Goal: Task Accomplishment & Management: Manage account settings

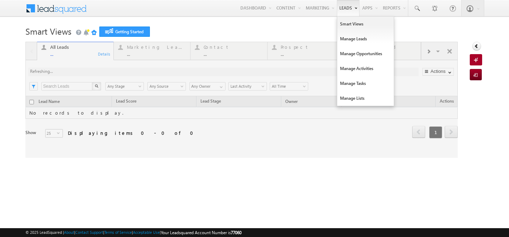
click at [341, 11] on link "Leads" at bounding box center [348, 8] width 23 height 16
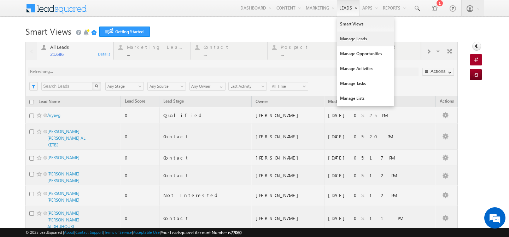
click at [350, 42] on link "Manage Leads" at bounding box center [365, 38] width 57 height 15
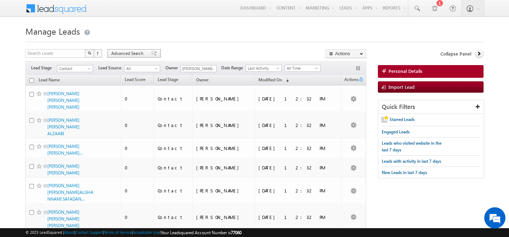
click at [122, 57] on div "Advanced Search" at bounding box center [133, 53] width 53 height 8
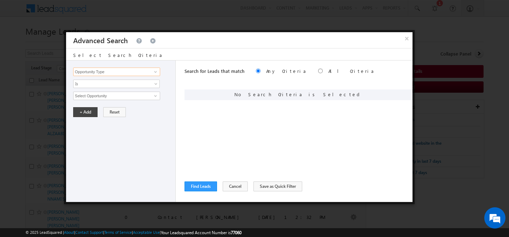
click at [108, 74] on input "Opportunity Type" at bounding box center [116, 71] width 87 height 8
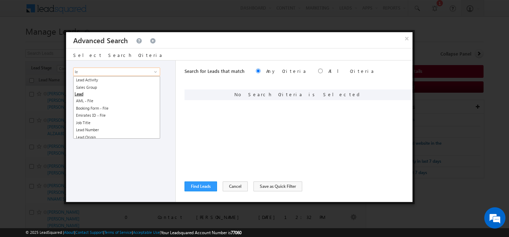
type input "l"
click at [117, 167] on div "Opportunity Type Lead Activity Task Sales Group Prospect Id Address 1 Address 2…" at bounding box center [121, 130] width 110 height 141
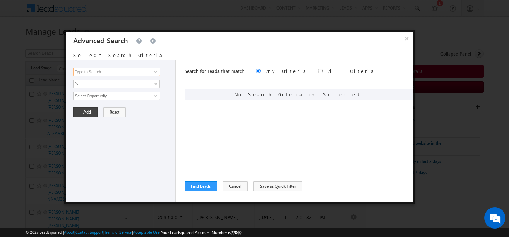
click at [124, 73] on input at bounding box center [116, 71] width 87 height 8
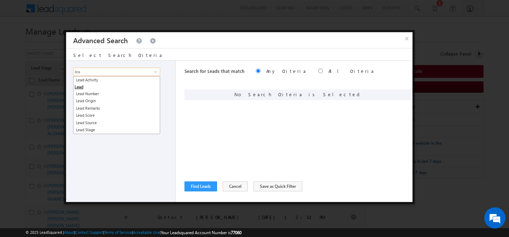
scroll to position [0, 0]
click at [124, 122] on link "Lead Source" at bounding box center [116, 123] width 87 height 8
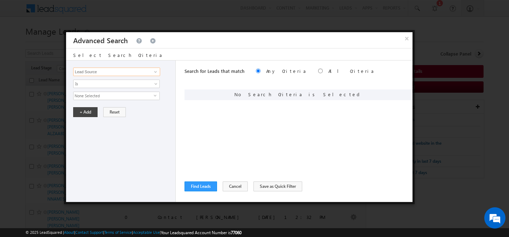
type input "Lead Source"
click at [115, 95] on span "None Selected" at bounding box center [113, 96] width 80 height 8
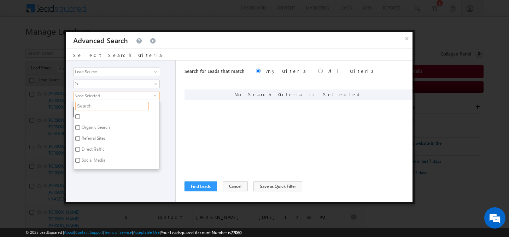
click at [100, 107] on input "text" at bounding box center [111, 106] width 73 height 8
type input "sha"
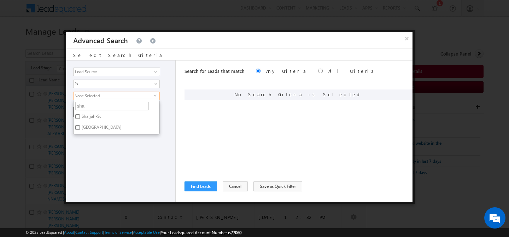
click at [92, 117] on label "Sharjah-Scl" at bounding box center [91, 117] width 36 height 11
click at [80, 117] on input "Sharjah-Scl" at bounding box center [77, 116] width 5 height 5
checkbox input "true"
click at [93, 127] on label "[GEOGRAPHIC_DATA]" at bounding box center [100, 128] width 55 height 11
click at [80, 127] on input "[GEOGRAPHIC_DATA]" at bounding box center [77, 127] width 5 height 5
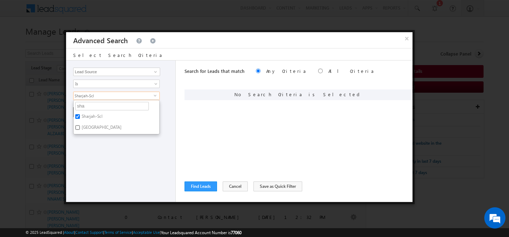
checkbox input "true"
click at [110, 153] on div "Opportunity Type Lead Activity Task Sales Group Prospect Id Address 1 Address 2…" at bounding box center [121, 130] width 110 height 141
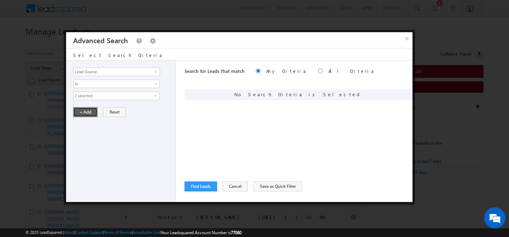
click at [85, 112] on button "+ Add" at bounding box center [85, 112] width 24 height 10
click at [197, 187] on button "Find Leads" at bounding box center [200, 186] width 33 height 10
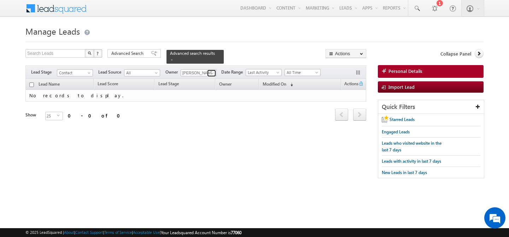
click at [208, 72] on link at bounding box center [211, 73] width 9 height 7
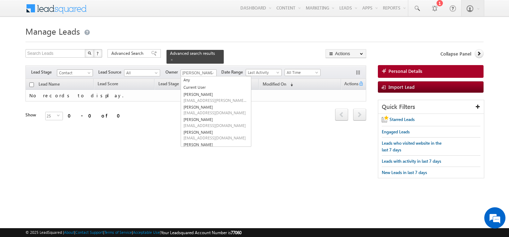
click at [89, 73] on span at bounding box center [90, 74] width 6 height 6
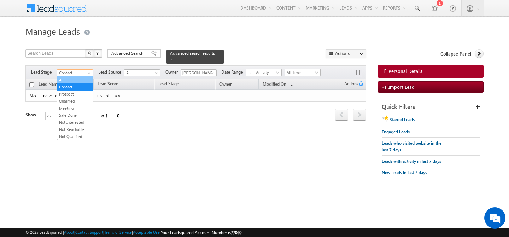
click at [79, 79] on link "All" at bounding box center [75, 80] width 36 height 6
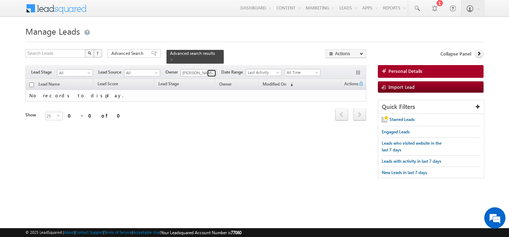
click at [213, 71] on span at bounding box center [212, 73] width 6 height 6
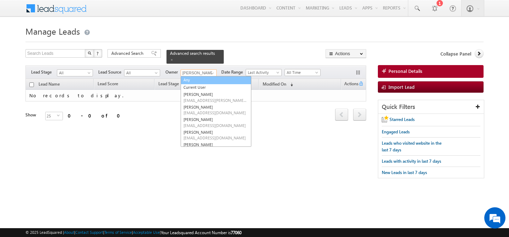
click at [205, 81] on link "Any" at bounding box center [216, 80] width 71 height 8
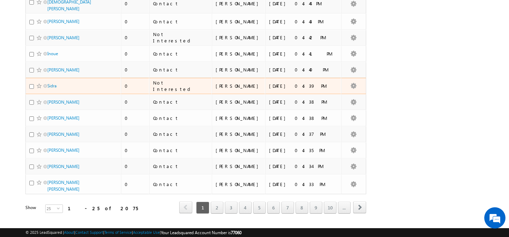
scroll to position [312, 0]
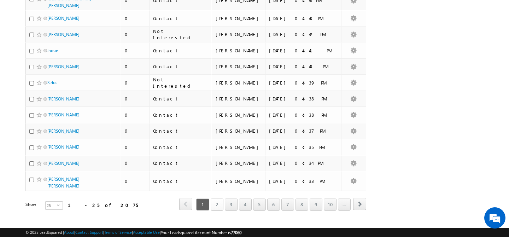
click at [215, 198] on link "2" at bounding box center [217, 204] width 13 height 12
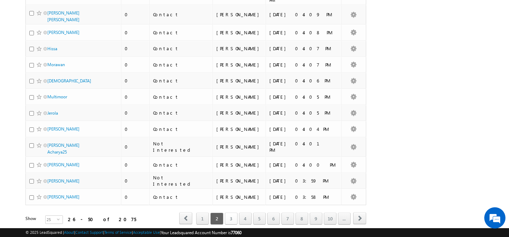
click at [232, 212] on link "3" at bounding box center [231, 218] width 13 height 12
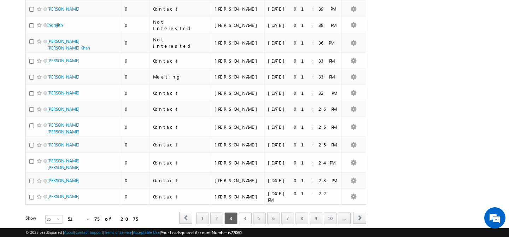
click at [246, 212] on link "4" at bounding box center [245, 218] width 13 height 12
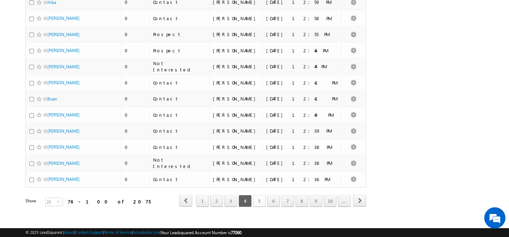
click at [260, 198] on link "5" at bounding box center [259, 201] width 13 height 12
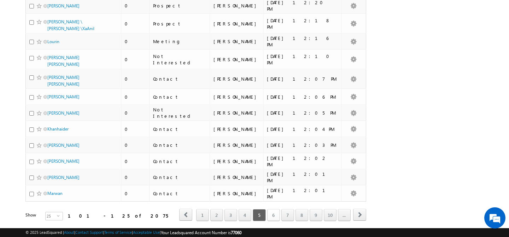
click at [271, 209] on link "6" at bounding box center [273, 215] width 13 height 12
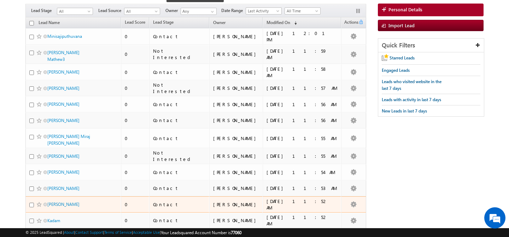
scroll to position [0, 0]
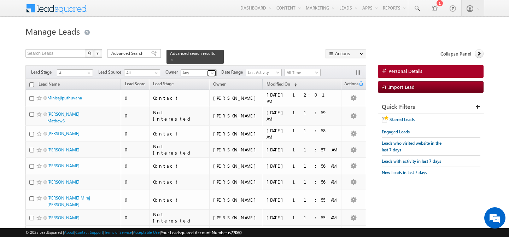
click at [209, 72] on span at bounding box center [212, 73] width 6 height 6
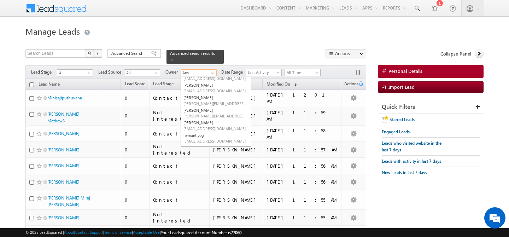
scroll to position [95, 0]
click at [206, 103] on span "[PERSON_NAME][EMAIL_ADDRESS][DOMAIN_NAME]" at bounding box center [215, 105] width 64 height 5
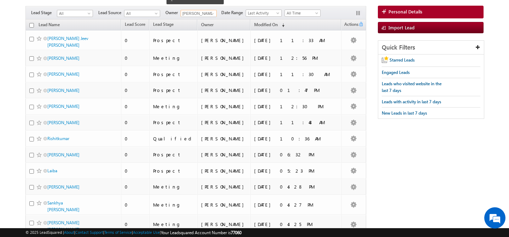
scroll to position [0, 0]
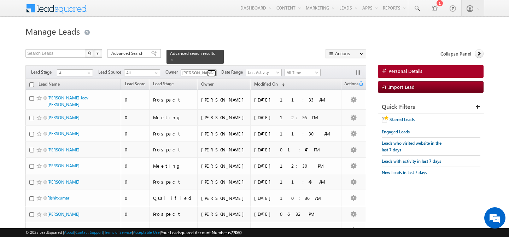
click at [212, 73] on span at bounding box center [212, 73] width 6 height 6
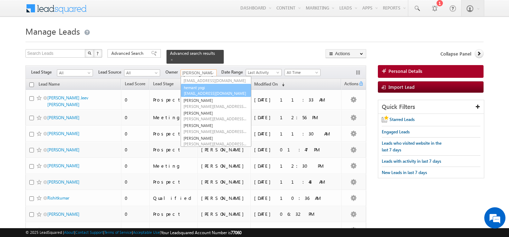
scroll to position [90, 0]
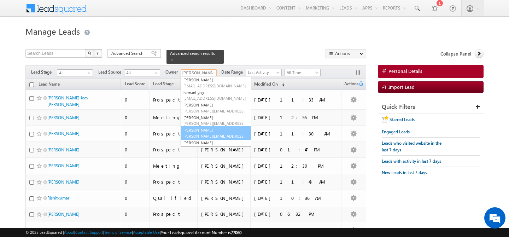
click at [204, 128] on link "Manpreet Singh manpreet.singh@indglobal.ae" at bounding box center [216, 132] width 71 height 13
type input "[PERSON_NAME]"
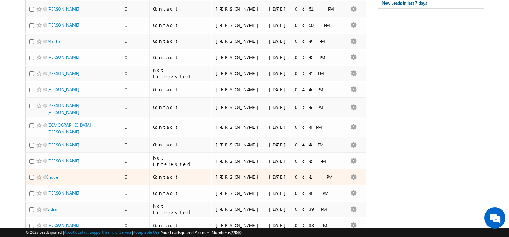
scroll to position [0, 0]
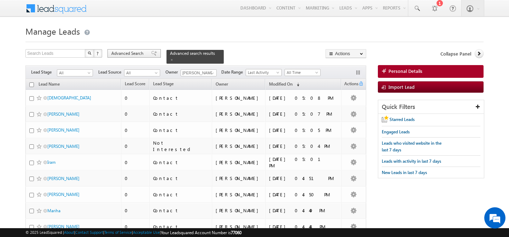
click at [130, 55] on span "Advanced Search" at bounding box center [128, 53] width 34 height 6
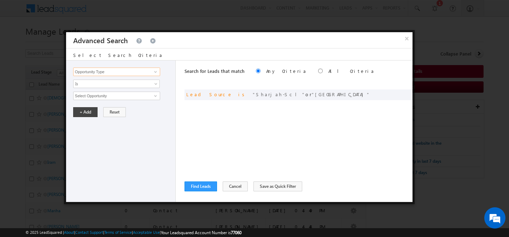
click at [129, 73] on input "Opportunity Type" at bounding box center [116, 71] width 87 height 8
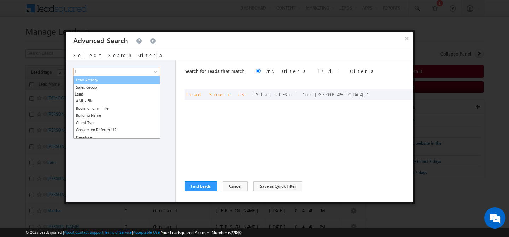
click at [94, 82] on link "Lead Activity" at bounding box center [116, 80] width 87 height 8
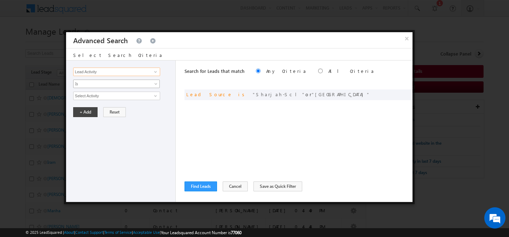
type input "Lead Activity"
click at [100, 85] on span "Is" at bounding box center [111, 84] width 77 height 6
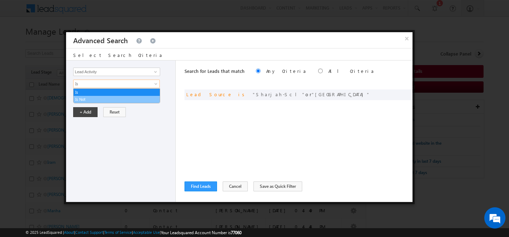
click at [98, 98] on link "Is Not" at bounding box center [116, 99] width 86 height 6
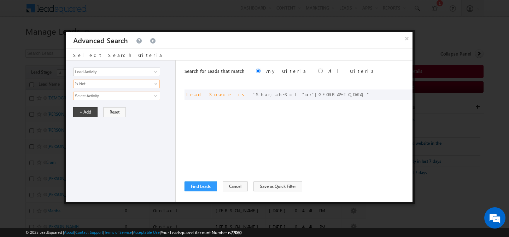
click at [102, 96] on input "Select Activity" at bounding box center [116, 95] width 87 height 8
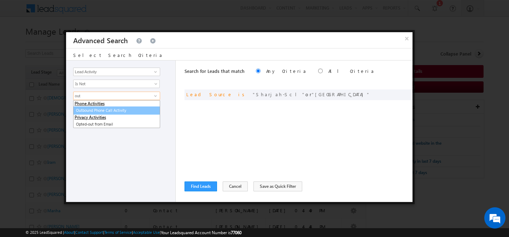
click at [119, 112] on link "Outbound Phone Call Activity" at bounding box center [116, 110] width 87 height 8
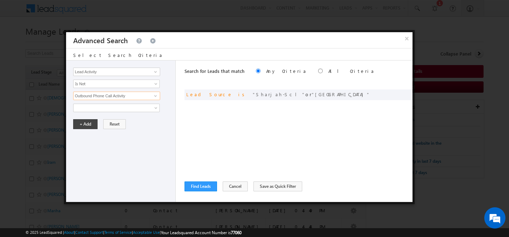
type input "Outbound Phone Call Activity"
click at [328, 74] on label "All Criteria" at bounding box center [351, 71] width 46 height 6
radio input "true"
click at [88, 124] on button "+ Add" at bounding box center [85, 124] width 24 height 10
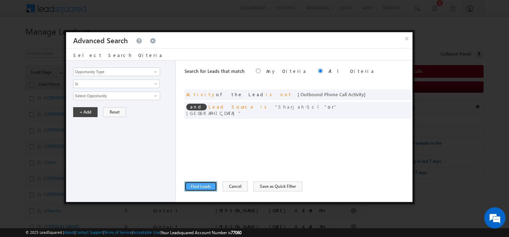
click at [195, 184] on button "Find Leads" at bounding box center [200, 186] width 33 height 10
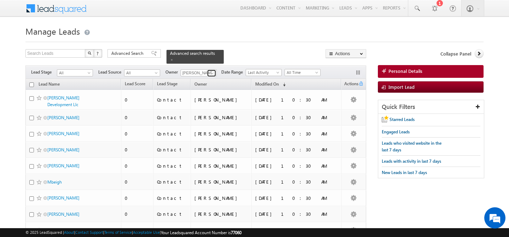
click at [213, 72] on span at bounding box center [212, 73] width 6 height 6
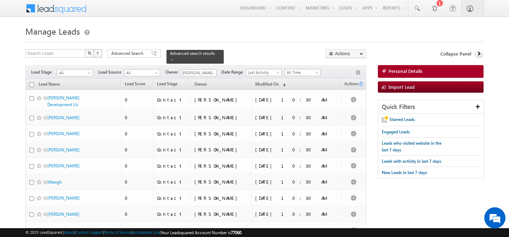
click at [30, 83] on input "checkbox" at bounding box center [31, 84] width 5 height 5
checkbox input "true"
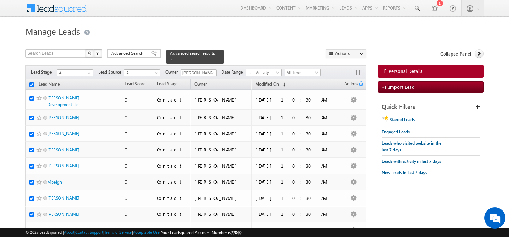
checkbox input "true"
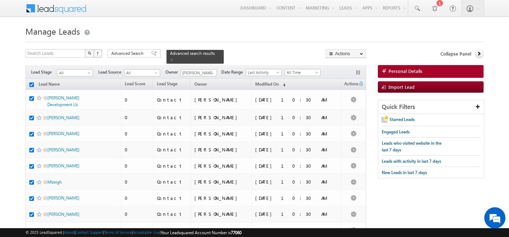
checkbox input "true"
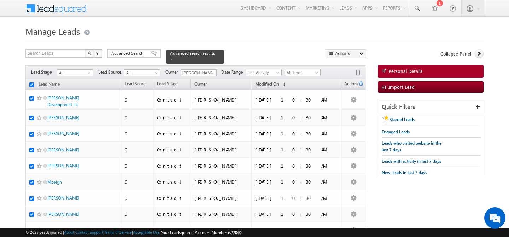
checkbox input "true"
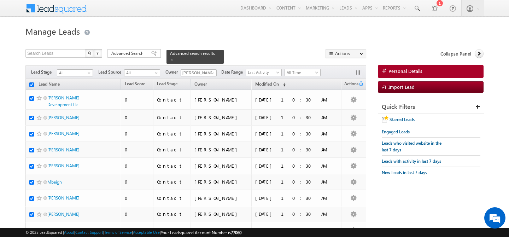
checkbox input "true"
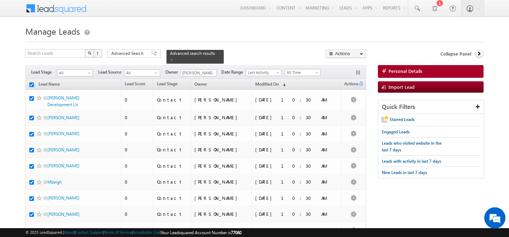
checkbox input "true"
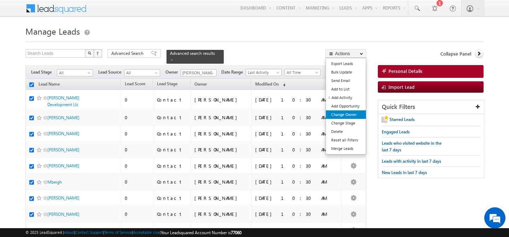
click at [350, 116] on link "Change Owner" at bounding box center [346, 114] width 40 height 8
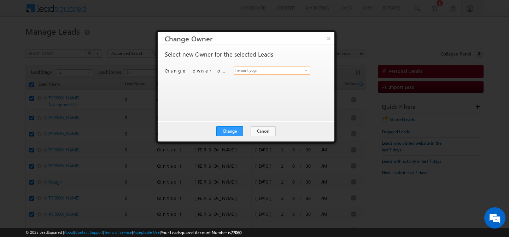
click at [272, 69] on input "hemant yogi" at bounding box center [272, 70] width 77 height 8
click at [275, 80] on link "keshav Jaiswal keshav.jaiswal@indglobal.ae" at bounding box center [272, 81] width 77 height 13
type input "[PERSON_NAME]"
click at [236, 130] on button "Change" at bounding box center [229, 131] width 27 height 10
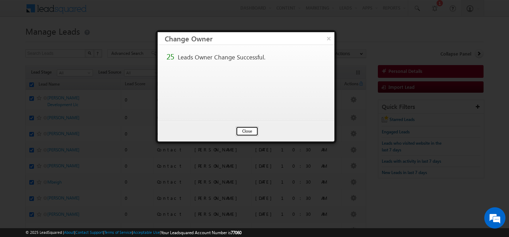
click at [236, 130] on button "Close" at bounding box center [247, 131] width 23 height 10
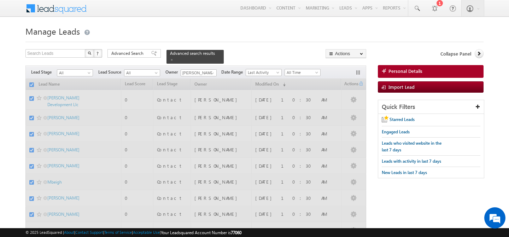
checkbox input "false"
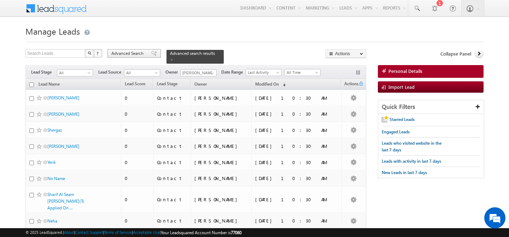
click at [136, 58] on div "Advanced Search" at bounding box center [133, 53] width 53 height 8
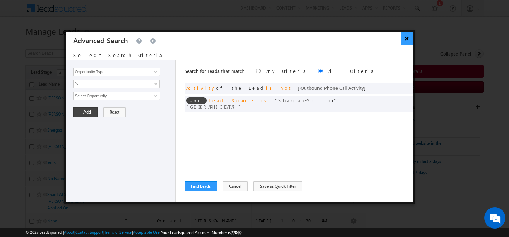
click at [406, 37] on button "×" at bounding box center [407, 38] width 12 height 12
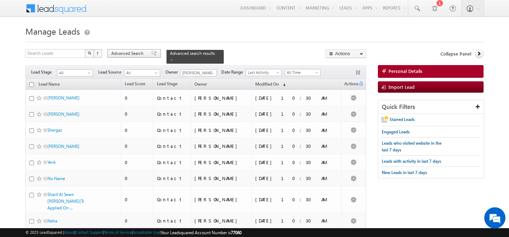
click at [127, 56] on span "Advanced Search" at bounding box center [128, 53] width 34 height 6
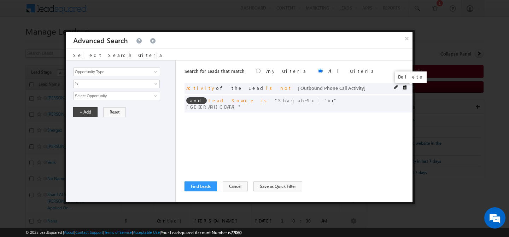
click at [403, 87] on span at bounding box center [404, 87] width 5 height 5
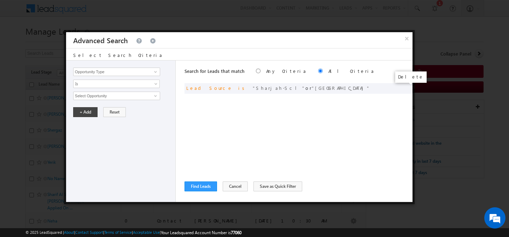
click at [0, 0] on span at bounding box center [0, 0] width 0 height 0
click at [117, 75] on input "Opportunity Type" at bounding box center [116, 71] width 87 height 8
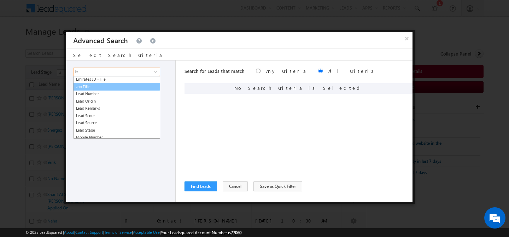
scroll to position [42, 0]
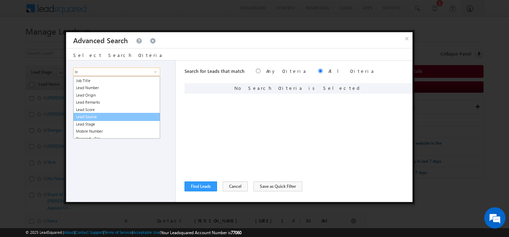
click at [101, 116] on link "Lead Source" at bounding box center [116, 117] width 87 height 8
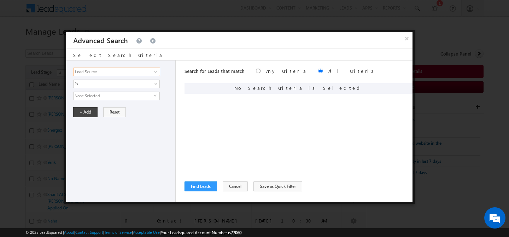
type input "Lead Source"
click at [104, 93] on span "None Selected" at bounding box center [113, 96] width 80 height 8
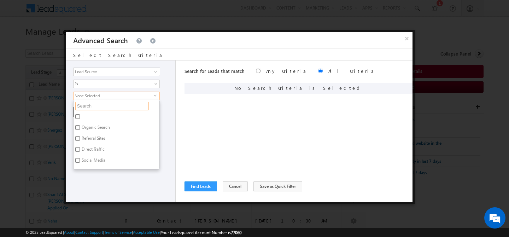
click at [95, 105] on input "text" at bounding box center [111, 106] width 73 height 8
type input "po"
click at [100, 125] on label "Portal Leads" at bounding box center [92, 128] width 38 height 11
click at [80, 125] on input "Portal Leads" at bounding box center [77, 127] width 5 height 5
checkbox input "true"
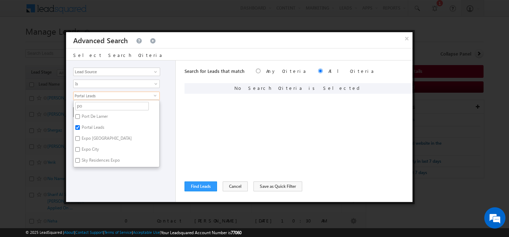
click at [112, 171] on div "Opportunity Type Lead Activity Task Sales Group Prospect Id Address 1 Address 2…" at bounding box center [121, 130] width 110 height 141
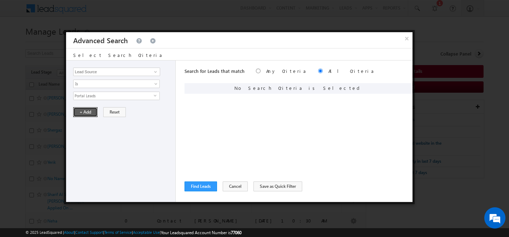
click at [89, 115] on button "+ Add" at bounding box center [85, 112] width 24 height 10
click at [197, 186] on button "Find Leads" at bounding box center [200, 186] width 33 height 10
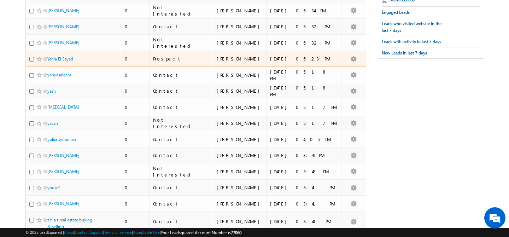
scroll to position [314, 0]
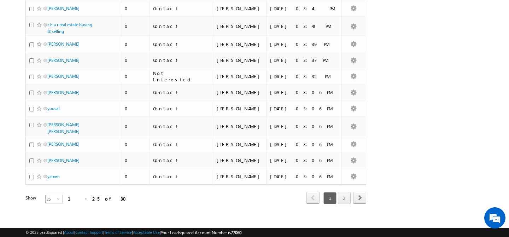
click at [52, 196] on span "25" at bounding box center [51, 199] width 11 height 8
click at [46, 214] on li "50" at bounding box center [49, 216] width 17 height 7
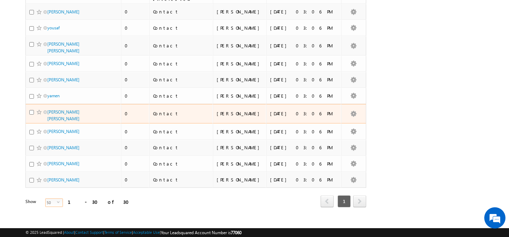
scroll to position [0, 0]
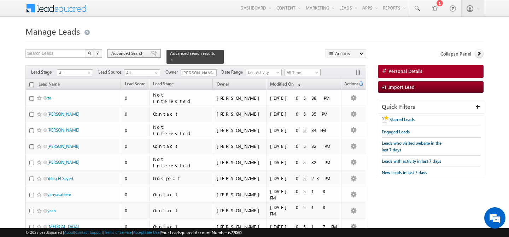
click at [129, 55] on span "Advanced Search" at bounding box center [128, 53] width 34 height 6
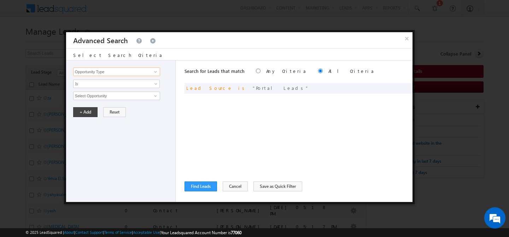
click at [119, 74] on input "Opportunity Type" at bounding box center [116, 71] width 87 height 8
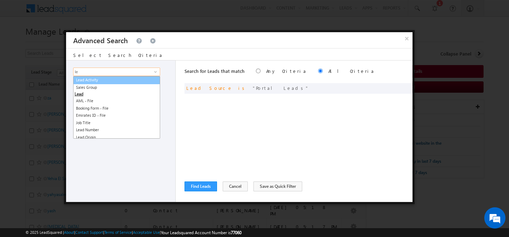
click at [100, 78] on link "Lead Activity" at bounding box center [116, 80] width 87 height 8
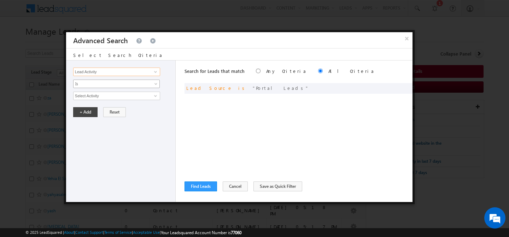
type input "Lead Activity"
click at [98, 80] on link "Is" at bounding box center [116, 83] width 87 height 8
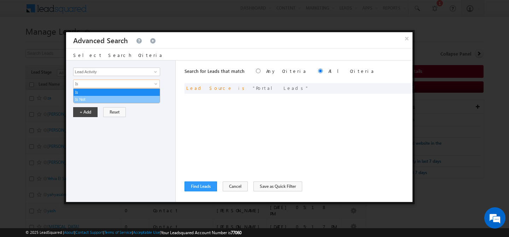
click at [92, 98] on link "Is Not" at bounding box center [116, 99] width 86 height 6
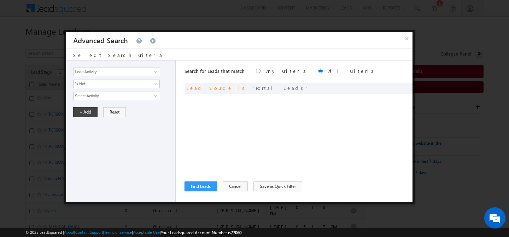
click at [92, 98] on input "Select Activity" at bounding box center [116, 95] width 87 height 8
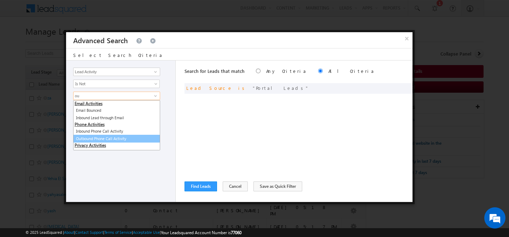
click at [113, 138] on link "Outbound Phone Call Activity" at bounding box center [116, 139] width 87 height 8
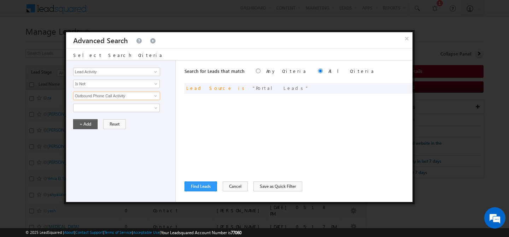
type input "Outbound Phone Call Activity"
click at [87, 124] on button "+ Add" at bounding box center [85, 124] width 24 height 10
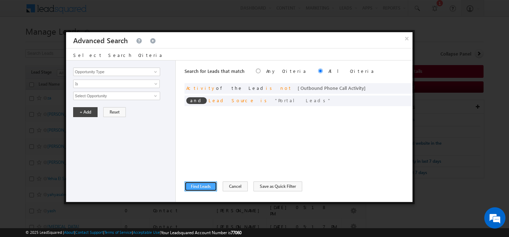
click at [208, 188] on button "Find Leads" at bounding box center [200, 186] width 33 height 10
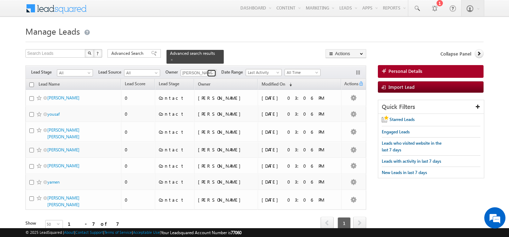
click at [209, 73] on span at bounding box center [212, 73] width 6 height 6
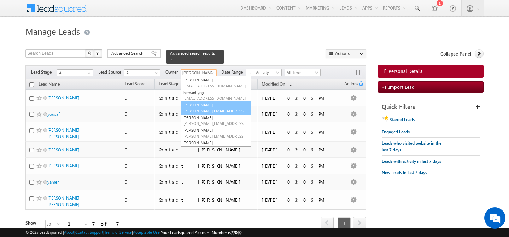
click at [201, 103] on link "keshav Jaiswal keshav.jaiswal@indglobal.ae" at bounding box center [216, 107] width 71 height 13
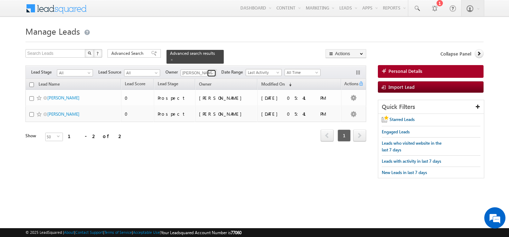
click at [211, 75] on span at bounding box center [212, 73] width 6 height 6
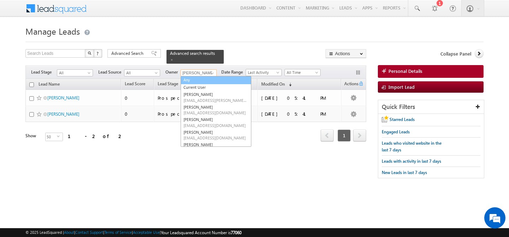
click at [200, 80] on link "Any" at bounding box center [216, 80] width 71 height 8
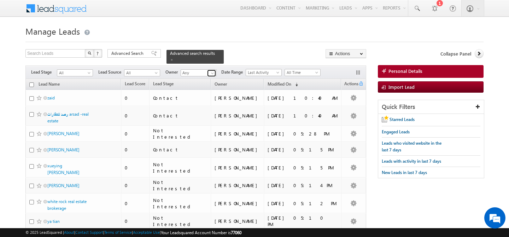
click at [211, 75] on span at bounding box center [212, 73] width 6 height 6
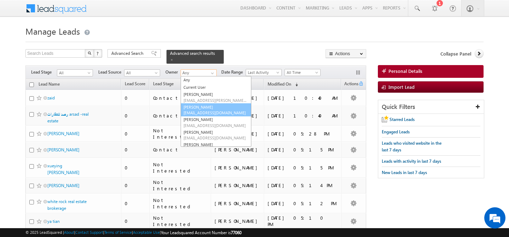
click at [197, 107] on link "Abhishekkumar Singh abhishek.singh@indglobal.ae" at bounding box center [216, 109] width 71 height 13
type input "[PERSON_NAME]"
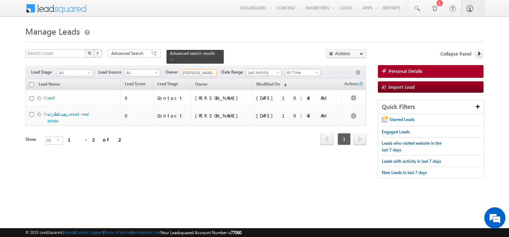
click at [31, 84] on input "checkbox" at bounding box center [31, 84] width 5 height 5
checkbox input "true"
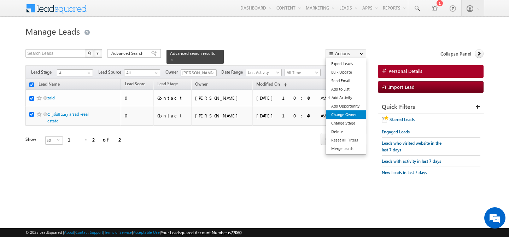
click at [357, 113] on link "Change Owner" at bounding box center [346, 114] width 40 height 8
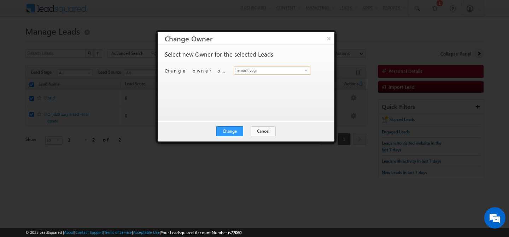
click at [285, 72] on input "hemant yogi" at bounding box center [272, 70] width 77 height 8
click at [305, 71] on span at bounding box center [306, 70] width 6 height 6
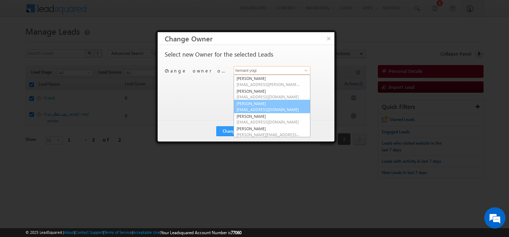
scroll to position [89, 0]
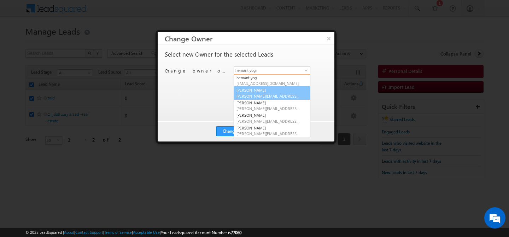
click at [265, 93] on span "[PERSON_NAME][EMAIL_ADDRESS][DOMAIN_NAME]" at bounding box center [268, 95] width 64 height 5
type input "[PERSON_NAME]"
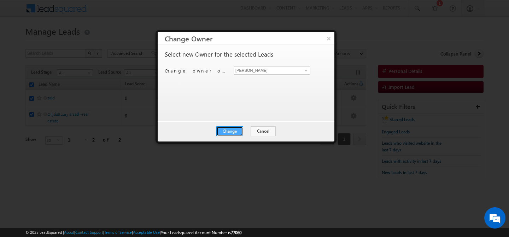
click at [229, 131] on button "Change" at bounding box center [229, 131] width 27 height 10
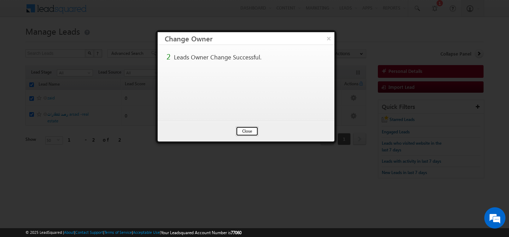
click at [236, 130] on button "Close" at bounding box center [247, 131] width 23 height 10
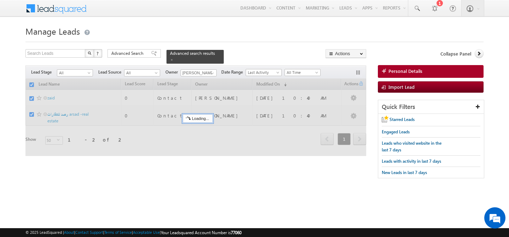
checkbox input "false"
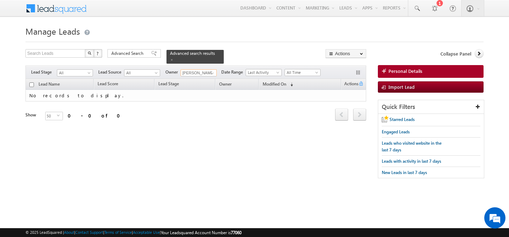
click at [199, 71] on input "[PERSON_NAME]" at bounding box center [199, 72] width 36 height 7
click at [213, 71] on span at bounding box center [212, 73] width 6 height 6
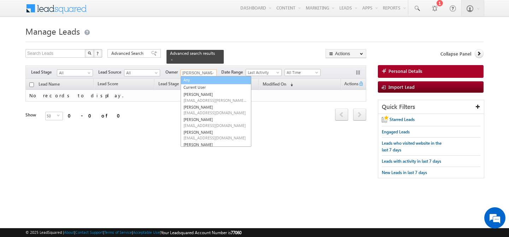
click at [203, 80] on link "Any" at bounding box center [216, 80] width 71 height 8
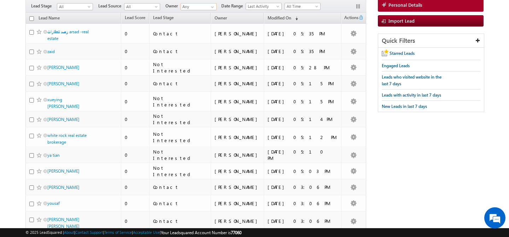
scroll to position [0, 0]
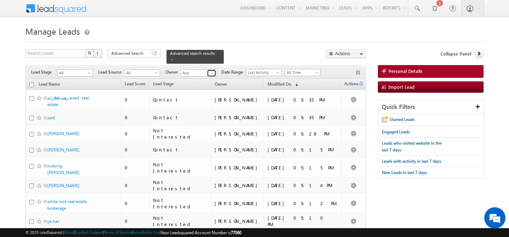
click at [212, 73] on span at bounding box center [212, 73] width 6 height 6
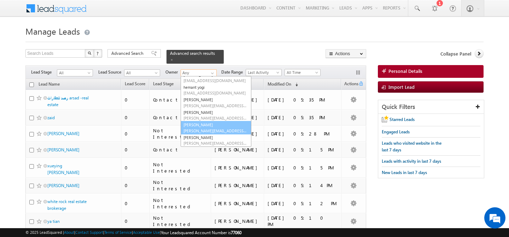
scroll to position [95, 0]
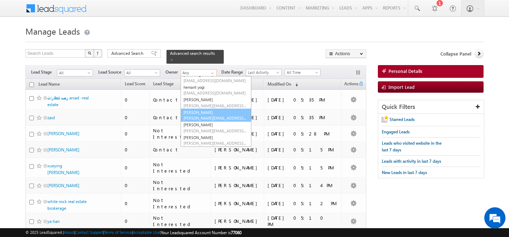
click at [200, 112] on link "Manisha Singh manisha.singh@indglobal.ae" at bounding box center [216, 114] width 71 height 13
type input "[PERSON_NAME]"
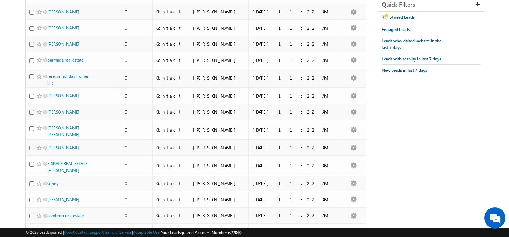
scroll to position [0, 0]
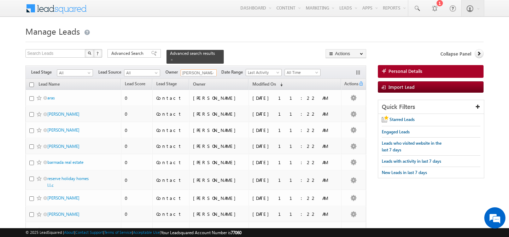
click at [30, 85] on input "checkbox" at bounding box center [31, 84] width 5 height 5
checkbox input "true"
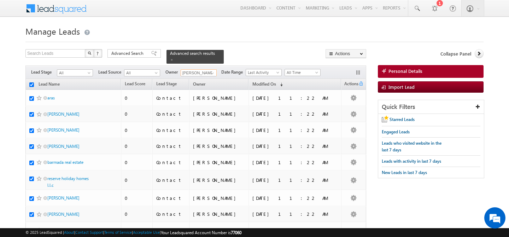
checkbox input "true"
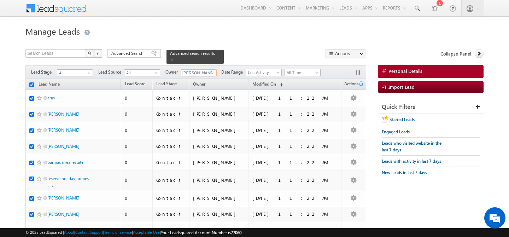
checkbox input "true"
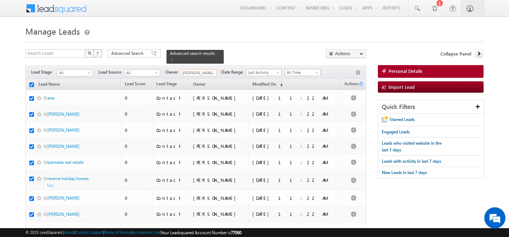
checkbox input "true"
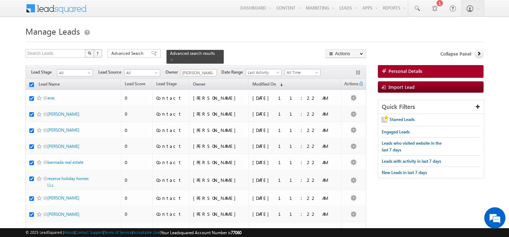
checkbox input "true"
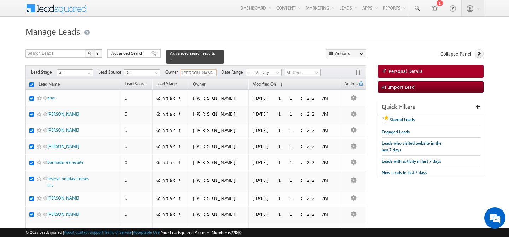
checkbox input "true"
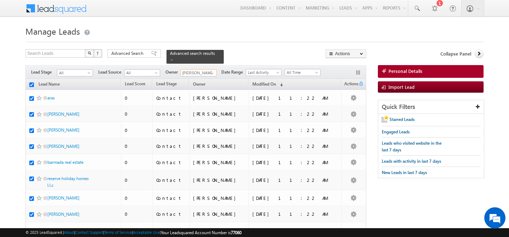
checkbox input "true"
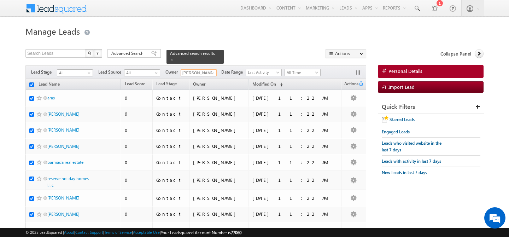
checkbox input "true"
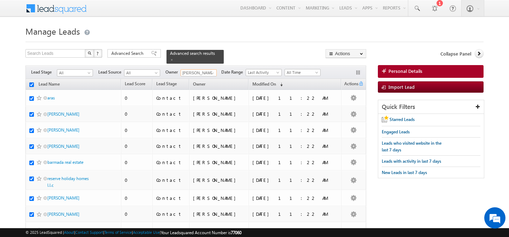
checkbox input "true"
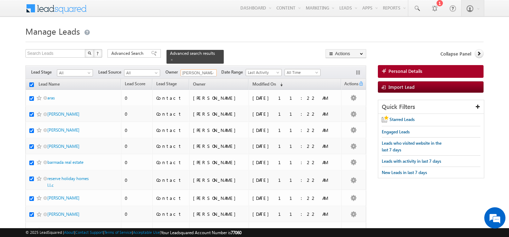
checkbox input "true"
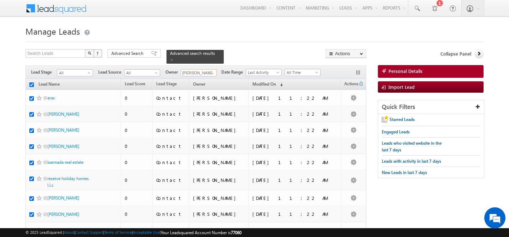
checkbox input "true"
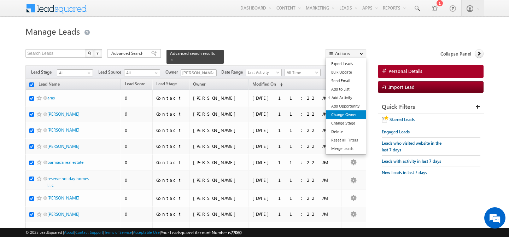
click at [351, 113] on link "Change Owner" at bounding box center [346, 114] width 40 height 8
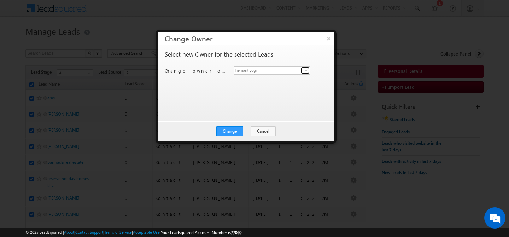
click at [303, 68] on span at bounding box center [306, 70] width 6 height 6
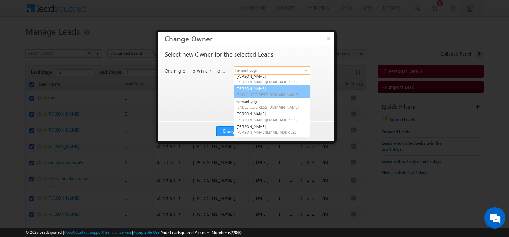
scroll to position [69, 0]
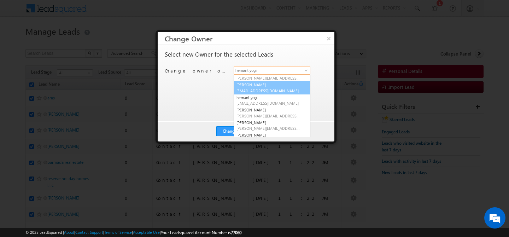
click at [265, 91] on span "[EMAIL_ADDRESS][DOMAIN_NAME]" at bounding box center [268, 90] width 64 height 5
type input "[PERSON_NAME]"
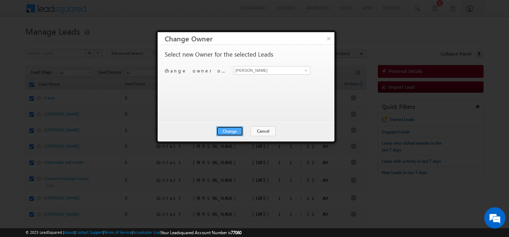
click at [231, 131] on button "Change" at bounding box center [229, 131] width 27 height 10
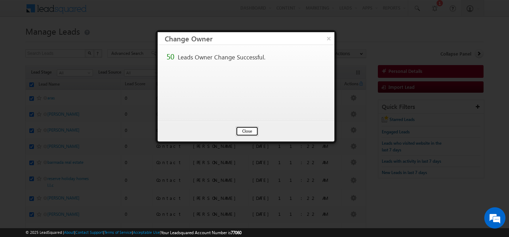
click at [240, 130] on button "Close" at bounding box center [247, 131] width 23 height 10
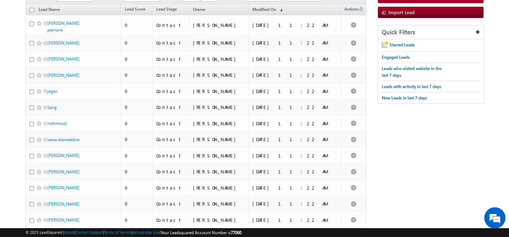
scroll to position [0, 0]
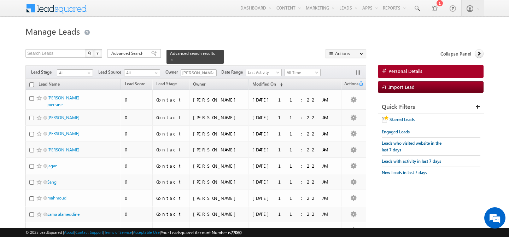
click at [32, 85] on input "checkbox" at bounding box center [31, 84] width 5 height 5
checkbox input "true"
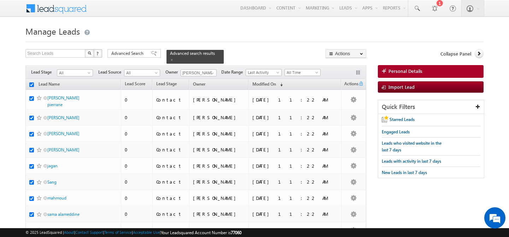
checkbox input "true"
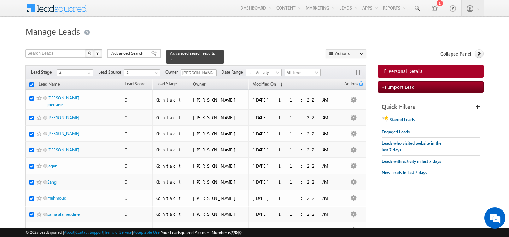
checkbox input "true"
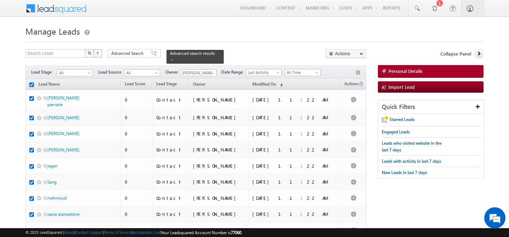
checkbox input "true"
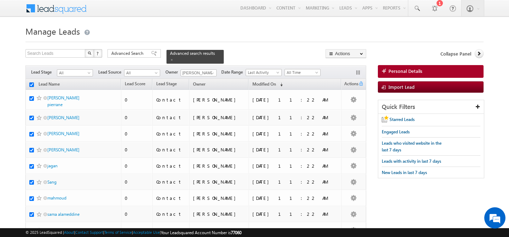
checkbox input "true"
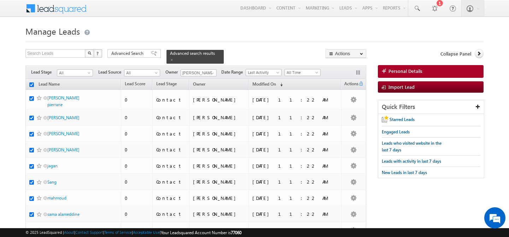
checkbox input "true"
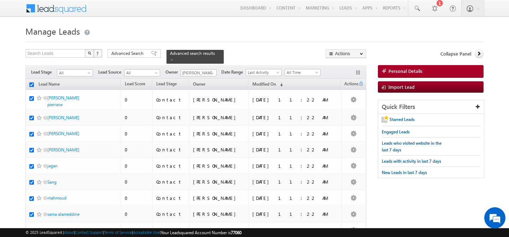
checkbox input "true"
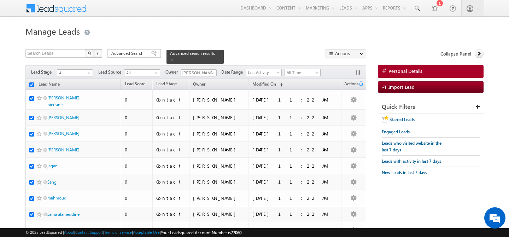
checkbox input "true"
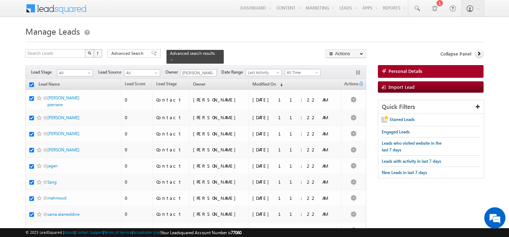
checkbox input "true"
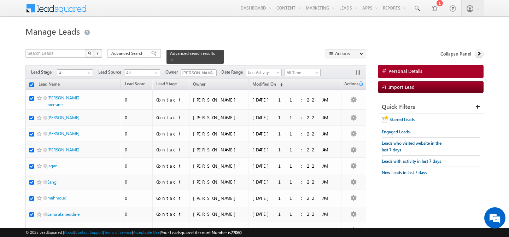
checkbox input "true"
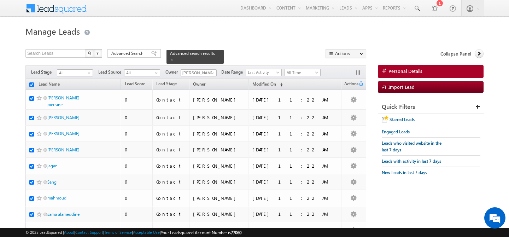
checkbox input "true"
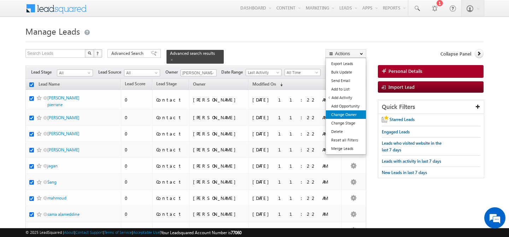
click at [344, 114] on link "Change Owner" at bounding box center [346, 114] width 40 height 8
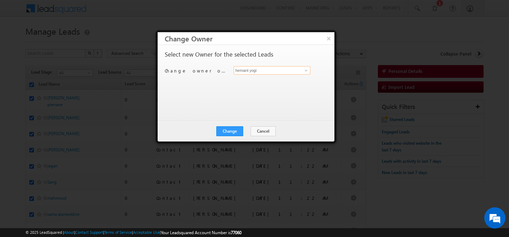
click at [264, 73] on input "hemant yogi" at bounding box center [272, 70] width 77 height 8
click at [304, 71] on span at bounding box center [306, 70] width 6 height 6
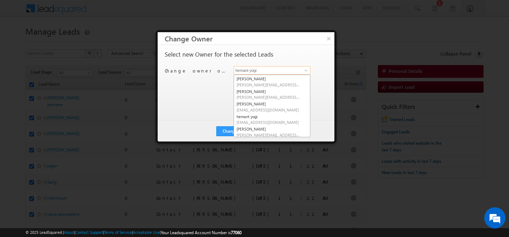
scroll to position [89, 0]
click at [259, 115] on link "Manpreet Singh manpreet.singh@indglobal.ae" at bounding box center [272, 117] width 77 height 13
type input "[PERSON_NAME]"
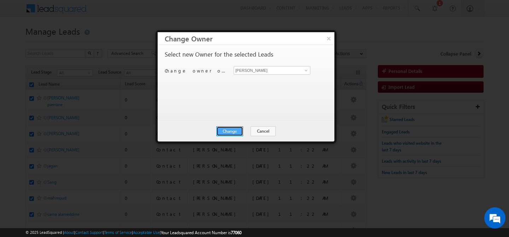
click at [232, 129] on button "Change" at bounding box center [229, 131] width 27 height 10
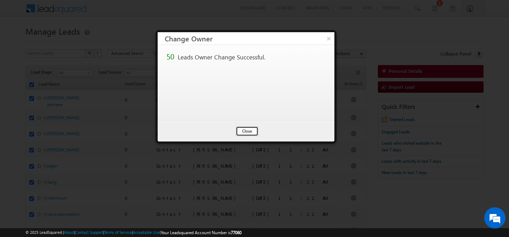
click at [243, 129] on button "Close" at bounding box center [247, 131] width 23 height 10
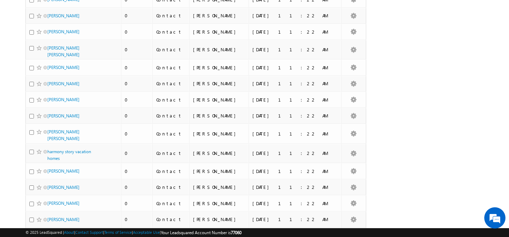
scroll to position [31, 0]
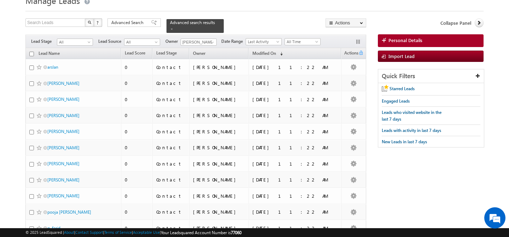
click at [33, 56] on input "checkbox" at bounding box center [31, 54] width 5 height 5
checkbox input "true"
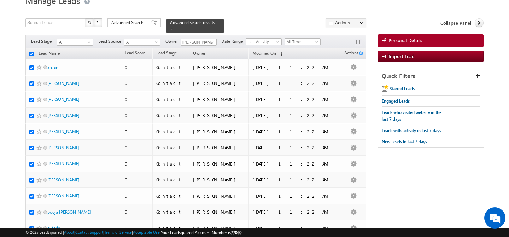
checkbox input "true"
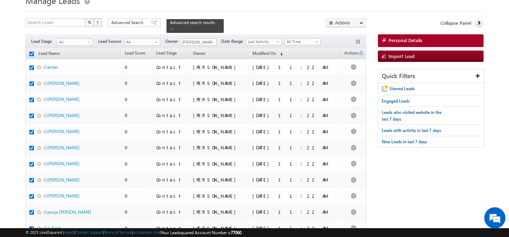
checkbox input "true"
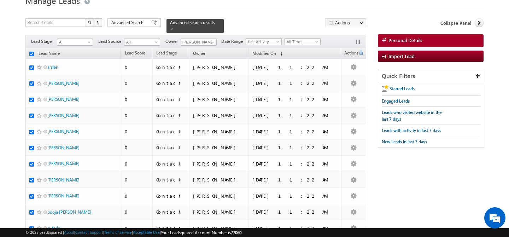
checkbox input "true"
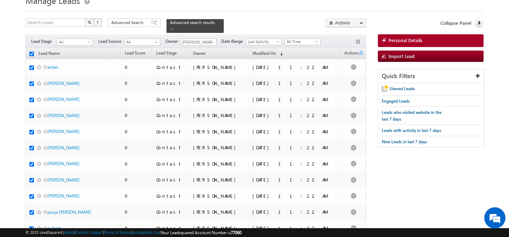
checkbox input "true"
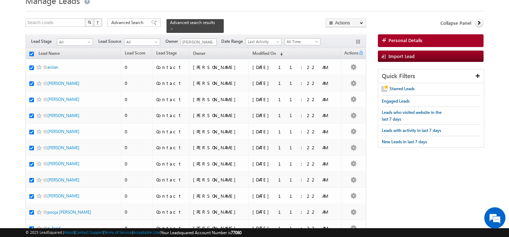
checkbox input "true"
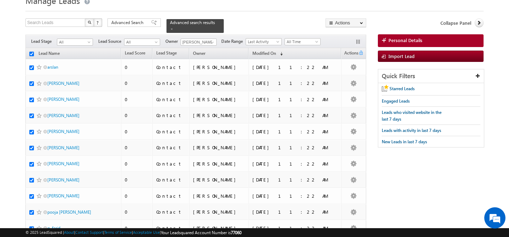
checkbox input "true"
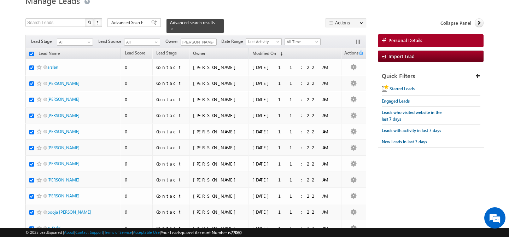
checkbox input "true"
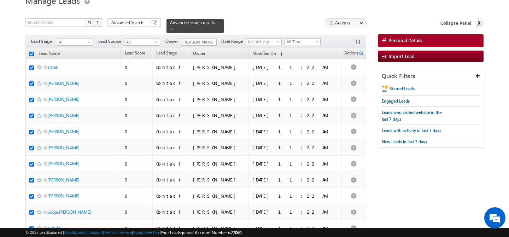
checkbox input "true"
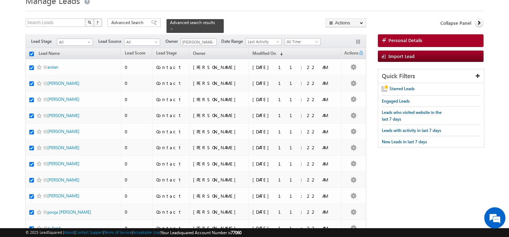
checkbox input "true"
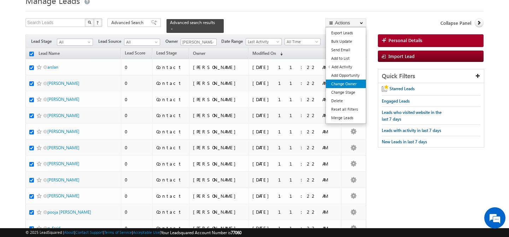
click at [347, 82] on link "Change Owner" at bounding box center [346, 83] width 40 height 8
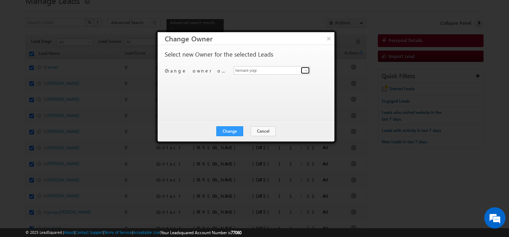
click at [306, 72] on span at bounding box center [306, 70] width 6 height 6
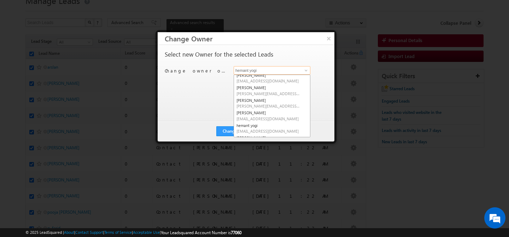
scroll to position [89, 0]
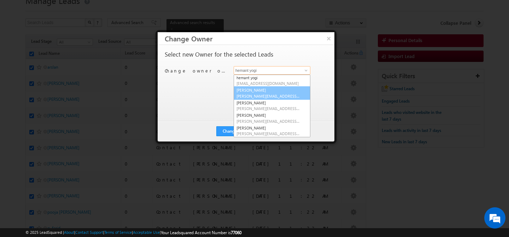
click at [266, 95] on span "[PERSON_NAME][EMAIL_ADDRESS][DOMAIN_NAME]" at bounding box center [268, 95] width 64 height 5
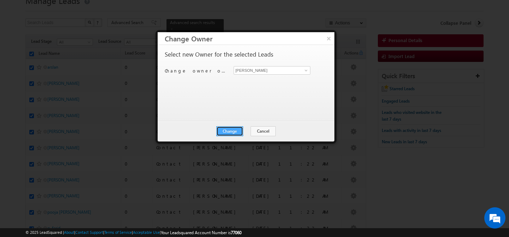
click at [229, 132] on button "Change" at bounding box center [229, 131] width 27 height 10
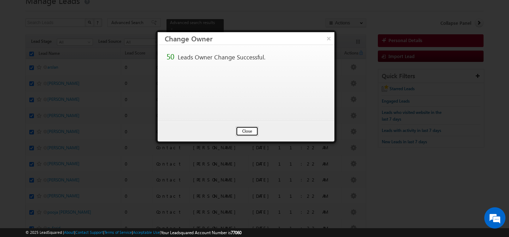
click at [242, 132] on button "Close" at bounding box center [247, 131] width 23 height 10
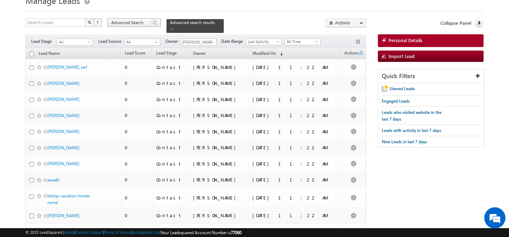
click at [127, 25] on span "Advanced Search" at bounding box center [128, 22] width 34 height 6
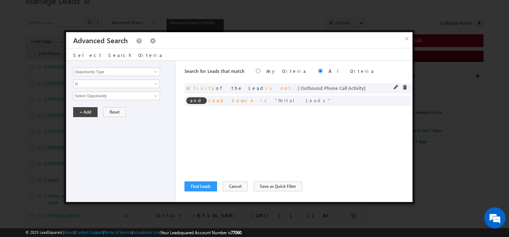
click at [404, 86] on span at bounding box center [404, 87] width 5 height 5
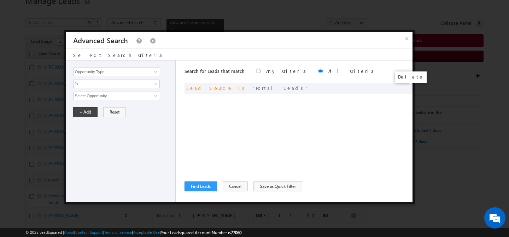
click at [0, 0] on span at bounding box center [0, 0] width 0 height 0
click at [157, 70] on span at bounding box center [156, 72] width 6 height 6
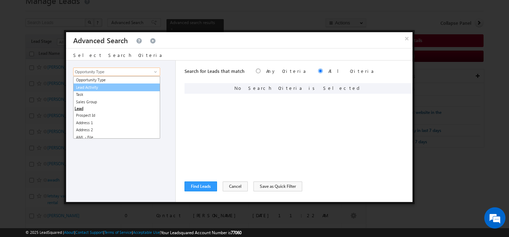
click at [115, 90] on link "Lead Activity" at bounding box center [116, 87] width 87 height 8
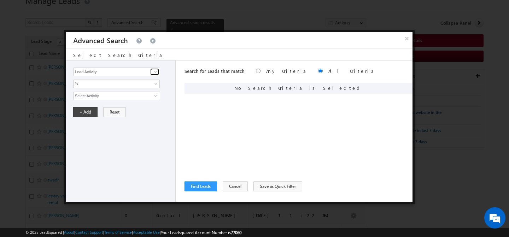
click at [155, 72] on span at bounding box center [156, 72] width 6 height 6
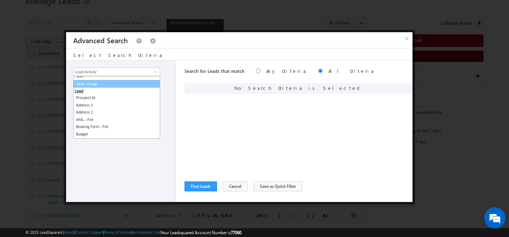
scroll to position [0, 0]
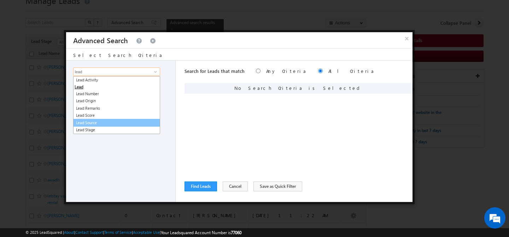
click at [103, 121] on link "Lead Source" at bounding box center [116, 123] width 87 height 8
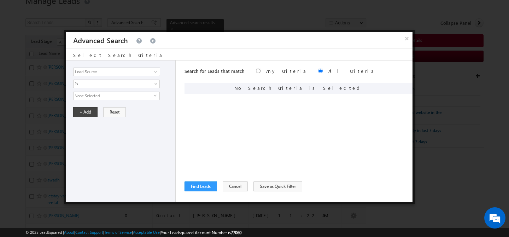
click at [102, 95] on span "None Selected" at bounding box center [113, 96] width 80 height 8
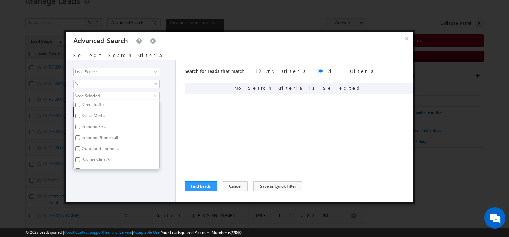
scroll to position [46, 0]
click at [92, 112] on label "Social Media" at bounding box center [92, 115] width 39 height 11
click at [80, 112] on input "Social Media" at bounding box center [77, 114] width 5 height 5
click at [96, 133] on label "Motor City" at bounding box center [90, 137] width 35 height 11
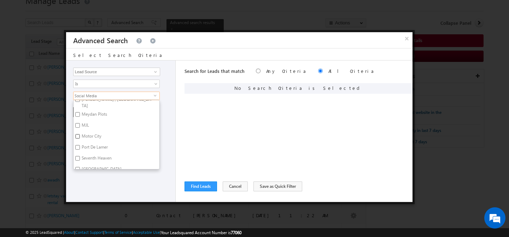
click at [80, 134] on input "Motor City" at bounding box center [77, 136] width 5 height 5
click at [130, 177] on div "Opportunity Type Lead Activity Task Sales Group Prospect Id Address 1 Address 2…" at bounding box center [121, 130] width 110 height 141
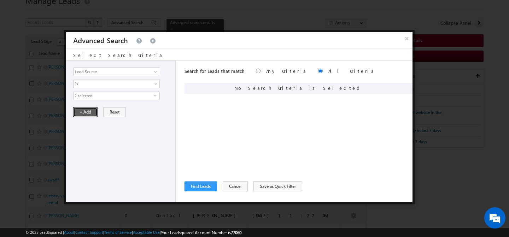
click at [82, 111] on button "+ Add" at bounding box center [85, 112] width 24 height 10
click at [107, 73] on input "Opportunity Type" at bounding box center [116, 71] width 87 height 8
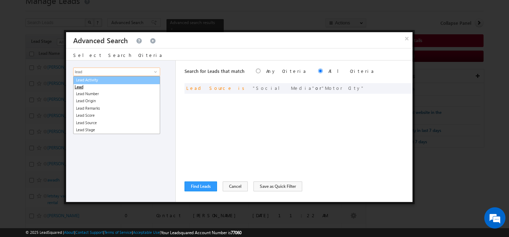
click at [118, 79] on link "Lead Activity" at bounding box center [116, 80] width 87 height 8
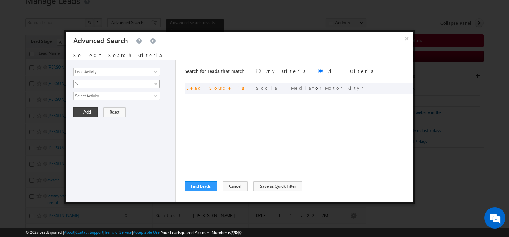
click at [108, 87] on span "Is" at bounding box center [111, 84] width 77 height 6
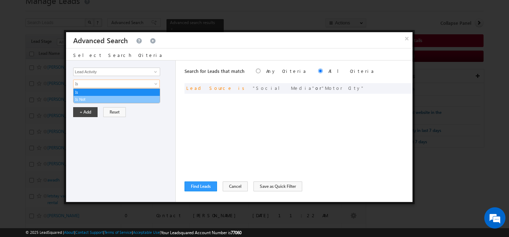
click at [103, 99] on link "Is Not" at bounding box center [116, 99] width 86 height 6
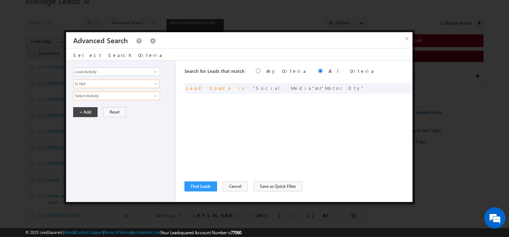
click at [103, 99] on input "Select Activity" at bounding box center [116, 95] width 87 height 8
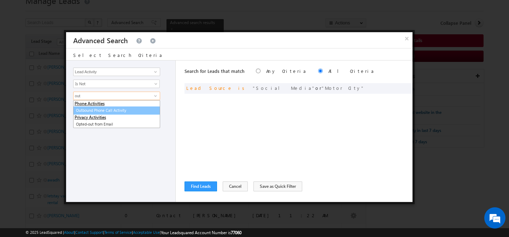
click at [116, 111] on link "Outbound Phone Call Activity" at bounding box center [116, 110] width 87 height 8
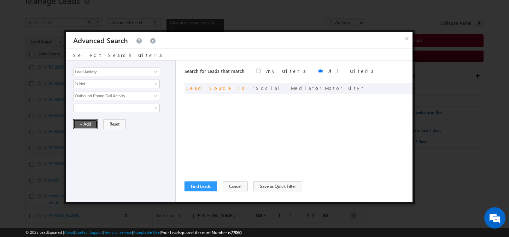
click at [91, 124] on button "+ Add" at bounding box center [85, 124] width 24 height 10
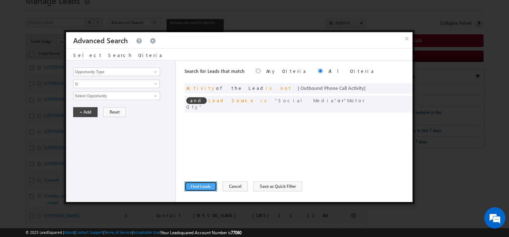
click at [200, 184] on button "Find Leads" at bounding box center [200, 186] width 33 height 10
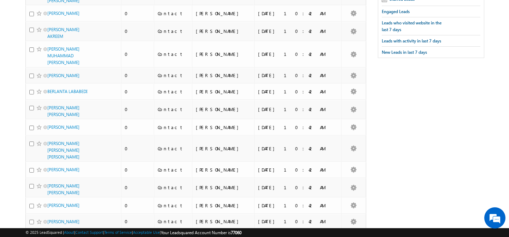
scroll to position [0, 0]
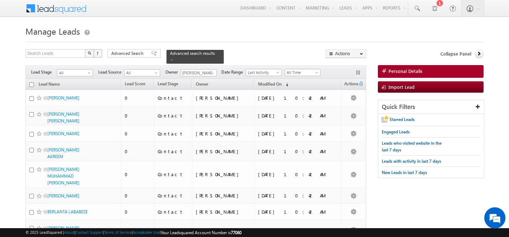
click at [32, 85] on input "checkbox" at bounding box center [31, 84] width 5 height 5
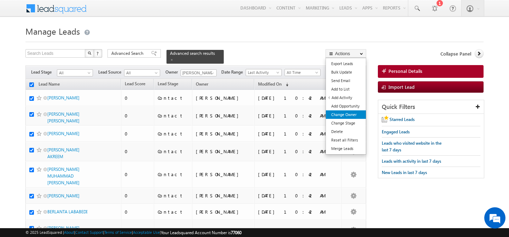
click at [348, 116] on link "Change Owner" at bounding box center [346, 114] width 40 height 8
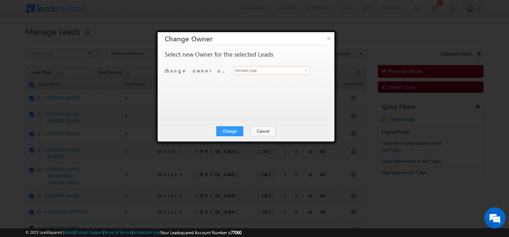
click at [261, 72] on input "hemant yogi" at bounding box center [272, 70] width 77 height 8
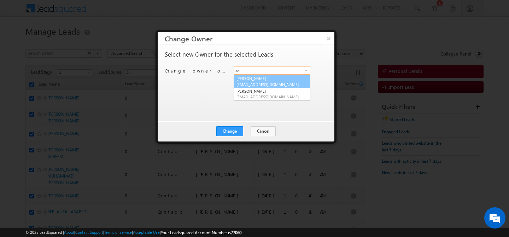
click at [267, 82] on span "[EMAIL_ADDRESS][DOMAIN_NAME]" at bounding box center [268, 84] width 64 height 5
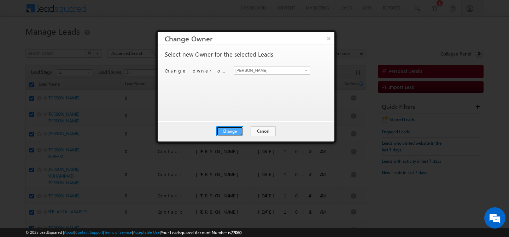
click at [230, 135] on button "Change" at bounding box center [229, 131] width 27 height 10
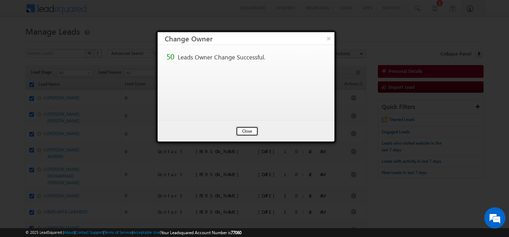
click at [250, 128] on button "Close" at bounding box center [247, 131] width 23 height 10
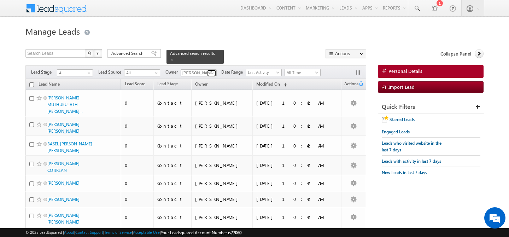
click at [212, 71] on span at bounding box center [212, 73] width 6 height 6
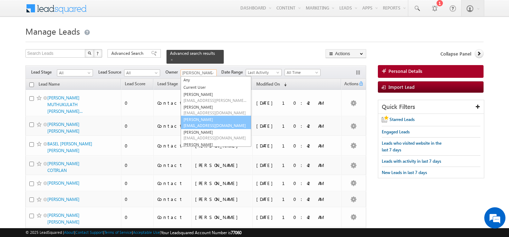
click at [197, 119] on link "Akash Sinha akash.sinha@indglobal.ae" at bounding box center [216, 122] width 71 height 13
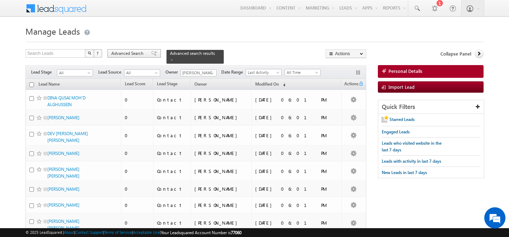
click at [128, 54] on span "Advanced Search" at bounding box center [128, 53] width 34 height 6
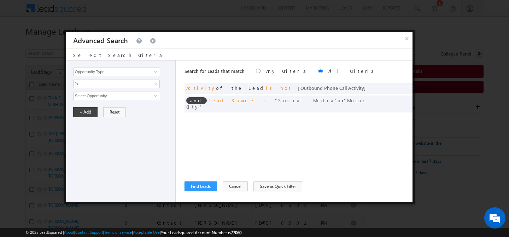
click at [438, 37] on div at bounding box center [254, 118] width 509 height 237
click at [406, 39] on button "×" at bounding box center [407, 38] width 12 height 12
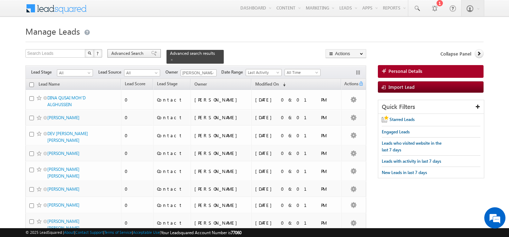
click at [116, 55] on span "Advanced Search" at bounding box center [128, 53] width 34 height 6
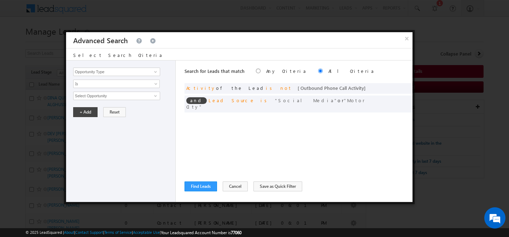
click at [407, 45] on div "× Advanced Search" at bounding box center [239, 40] width 346 height 16
click at [407, 39] on button "×" at bounding box center [407, 38] width 12 height 12
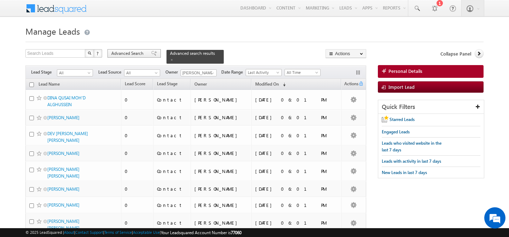
click at [131, 51] on span "Advanced Search" at bounding box center [128, 53] width 34 height 6
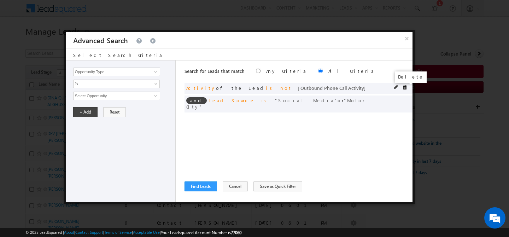
click at [404, 88] on span at bounding box center [404, 87] width 5 height 5
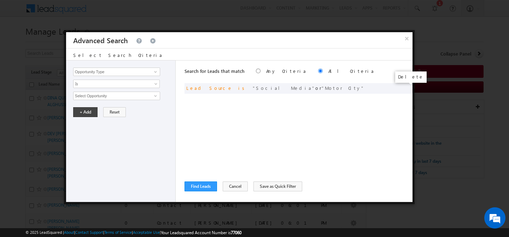
click at [0, 0] on span at bounding box center [0, 0] width 0 height 0
click at [127, 72] on input "Opportunity Type" at bounding box center [116, 71] width 87 height 8
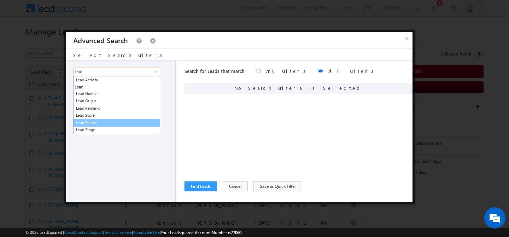
click at [103, 122] on link "Lead Source" at bounding box center [116, 123] width 87 height 8
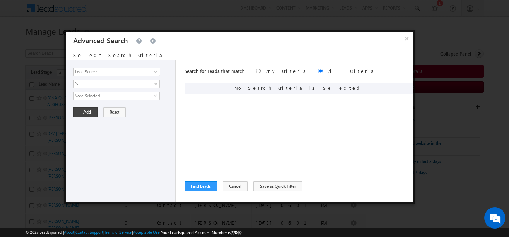
click at [97, 95] on span "None Selected" at bounding box center [113, 96] width 80 height 8
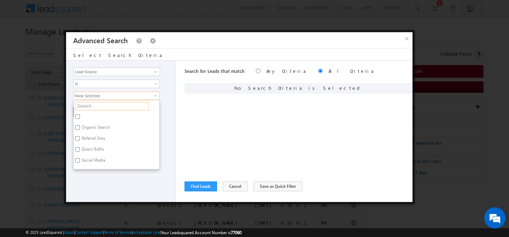
click at [94, 108] on input "text" at bounding box center [111, 106] width 73 height 8
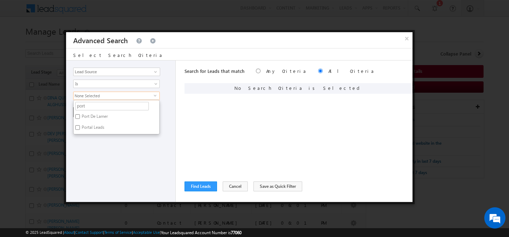
click at [95, 126] on label "Portal Leads" at bounding box center [92, 128] width 38 height 11
click at [80, 126] on input "Portal Leads" at bounding box center [77, 127] width 5 height 5
click at [109, 141] on div "Opportunity Type Lead Activity Task Sales Group Prospect Id Address 1 Address 2…" at bounding box center [121, 130] width 110 height 141
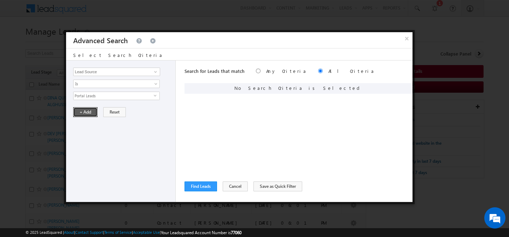
click at [86, 113] on button "+ Add" at bounding box center [85, 112] width 24 height 10
click at [200, 184] on button "Find Leads" at bounding box center [200, 186] width 33 height 10
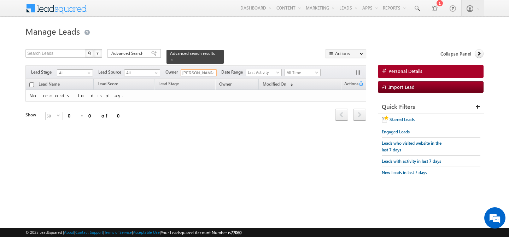
click at [204, 75] on input "[PERSON_NAME]" at bounding box center [199, 72] width 36 height 7
click at [69, 74] on span "All" at bounding box center [74, 73] width 34 height 6
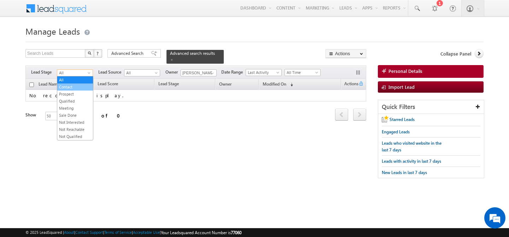
click at [70, 87] on link "Contact" at bounding box center [75, 87] width 36 height 6
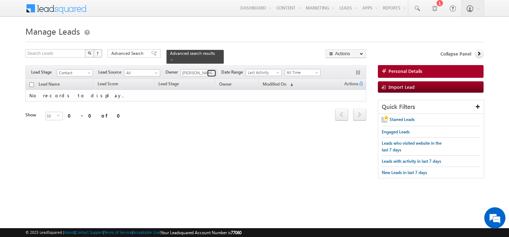
click at [212, 73] on span at bounding box center [212, 73] width 6 height 6
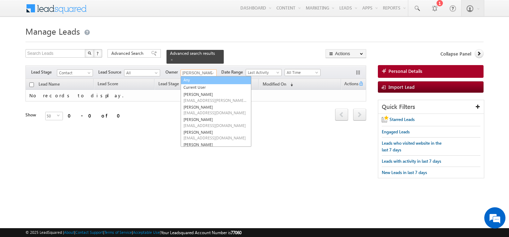
click at [196, 80] on link "Any" at bounding box center [216, 80] width 71 height 8
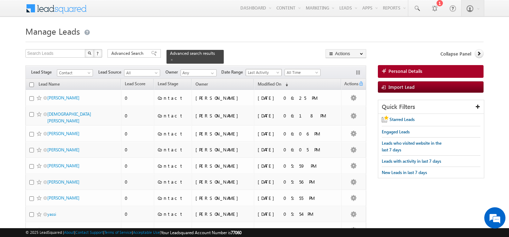
click at [276, 73] on span at bounding box center [279, 74] width 6 height 6
click at [263, 95] on link "Modified On" at bounding box center [261, 93] width 36 height 6
click at [129, 51] on span "Advanced Search" at bounding box center [128, 53] width 34 height 6
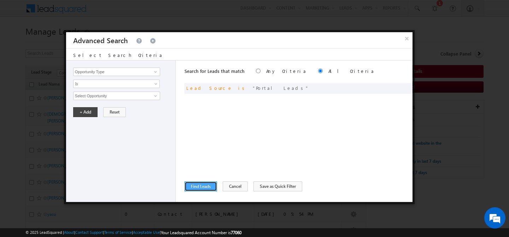
click at [201, 185] on button "Find Leads" at bounding box center [200, 186] width 33 height 10
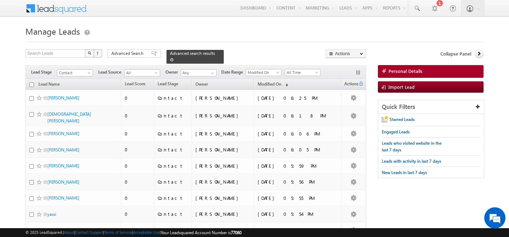
click at [170, 62] on link at bounding box center [172, 60] width 4 height 6
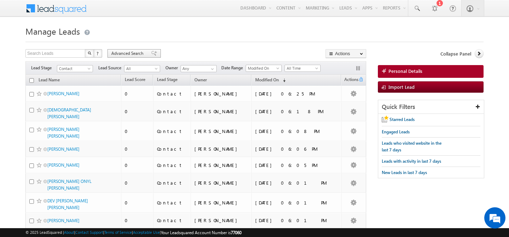
click at [132, 52] on span "Advanced Search" at bounding box center [128, 53] width 34 height 6
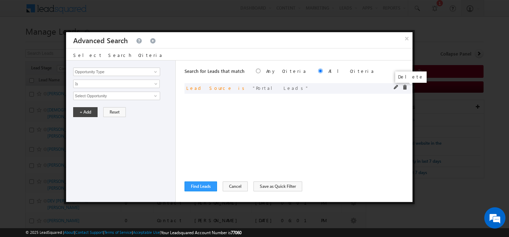
click at [402, 88] on span at bounding box center [404, 87] width 5 height 5
click at [106, 69] on input "Opportunity Type" at bounding box center [116, 71] width 87 height 8
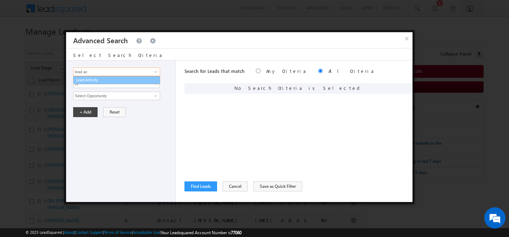
click at [90, 80] on link "Lead Activity" at bounding box center [116, 80] width 87 height 8
click at [95, 93] on input "Select Activity" at bounding box center [116, 95] width 87 height 8
click at [112, 71] on input "Lead Activity" at bounding box center [116, 71] width 87 height 8
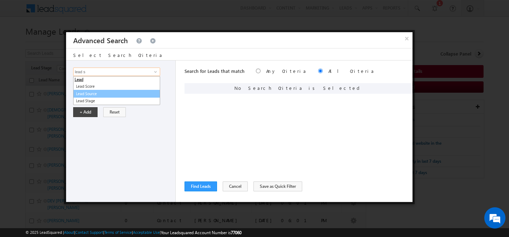
click at [109, 95] on link "Lead Source" at bounding box center [116, 94] width 87 height 8
click at [108, 100] on span "None Selected" at bounding box center [113, 96] width 80 height 8
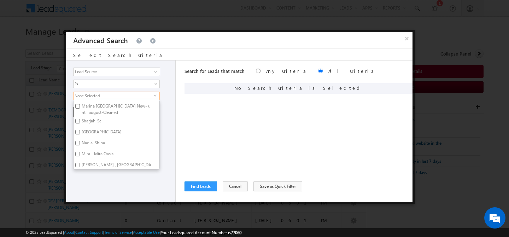
scroll to position [110, 0]
click at [100, 131] on label "[GEOGRAPHIC_DATA]" at bounding box center [100, 131] width 55 height 11
click at [80, 131] on input "[GEOGRAPHIC_DATA]" at bounding box center [77, 130] width 5 height 5
click at [98, 128] on label "Mira - Mira Oasis" at bounding box center [96, 129] width 47 height 11
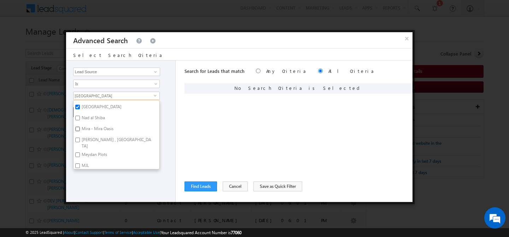
click at [80, 128] on input "Mira - Mira Oasis" at bounding box center [77, 128] width 5 height 5
click at [88, 125] on label "Motor City" at bounding box center [90, 130] width 35 height 11
click at [80, 128] on input "Motor City" at bounding box center [77, 130] width 5 height 5
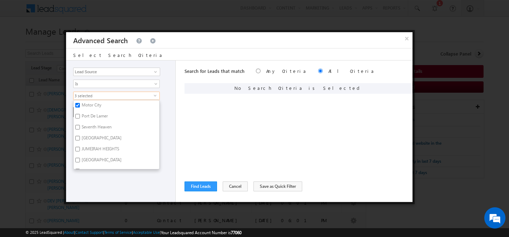
click at [93, 123] on label "Seventh Heaven" at bounding box center [95, 128] width 45 height 11
click at [80, 125] on input "Seventh Heaven" at bounding box center [77, 127] width 5 height 5
click at [94, 134] on label "[GEOGRAPHIC_DATA]" at bounding box center [100, 139] width 55 height 11
click at [80, 136] on input "[GEOGRAPHIC_DATA]" at bounding box center [77, 138] width 5 height 5
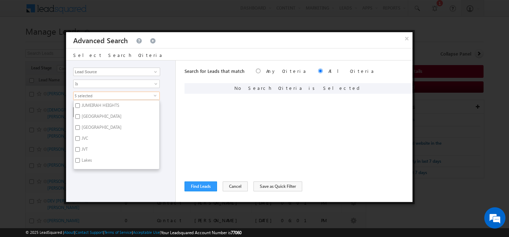
click at [82, 134] on label "JVC" at bounding box center [84, 139] width 22 height 11
click at [80, 136] on input "JVC" at bounding box center [77, 138] width 5 height 5
click at [82, 146] on label "JVT" at bounding box center [83, 150] width 21 height 11
click at [80, 147] on input "JVT" at bounding box center [77, 149] width 5 height 5
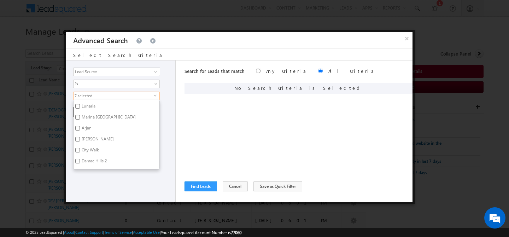
click at [85, 124] on label "Arjan" at bounding box center [85, 129] width 25 height 11
click at [80, 126] on input "Arjan" at bounding box center [77, 128] width 5 height 5
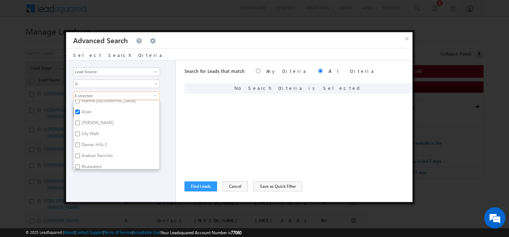
click at [90, 143] on label "Damac Hills 2" at bounding box center [93, 145] width 40 height 11
click at [80, 143] on input "Damac Hills 2" at bounding box center [77, 144] width 5 height 5
click at [90, 132] on label "Damac Hills 1" at bounding box center [93, 137] width 40 height 11
click at [80, 134] on input "Damac Hills 1" at bounding box center [77, 136] width 5 height 5
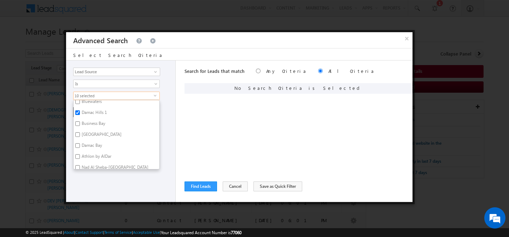
scroll to position [400, 0]
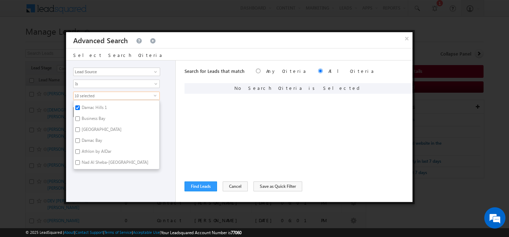
click at [90, 125] on label "Dubai Creek" at bounding box center [100, 130] width 55 height 11
click at [80, 127] on input "Dubai Creek" at bounding box center [77, 129] width 5 height 5
click at [90, 125] on label "Dubai Creek" at bounding box center [100, 130] width 55 height 11
click at [80, 127] on input "Dubai Creek" at bounding box center [77, 129] width 5 height 5
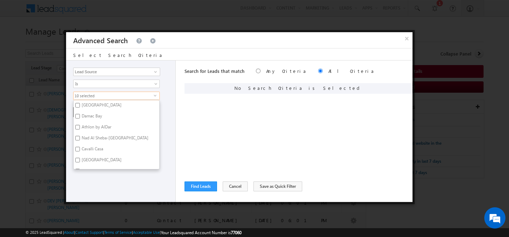
click at [91, 113] on label "Damac Bay" at bounding box center [91, 117] width 36 height 11
click at [80, 114] on input "Damac Bay" at bounding box center [77, 116] width 5 height 5
click at [91, 113] on label "Damac Bay" at bounding box center [91, 117] width 36 height 11
click at [80, 114] on input "Damac Bay" at bounding box center [77, 116] width 5 height 5
click at [95, 124] on label "Athlon by AlDar" at bounding box center [95, 128] width 45 height 11
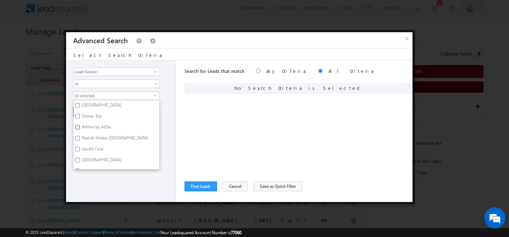
click at [80, 125] on input "Athlon by AlDar" at bounding box center [77, 127] width 5 height 5
click at [95, 132] on label "[GEOGRAPHIC_DATA]" at bounding box center [100, 133] width 55 height 11
click at [80, 132] on input "[GEOGRAPHIC_DATA]" at bounding box center [77, 132] width 5 height 5
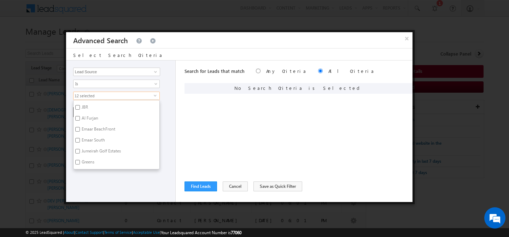
click at [90, 116] on label "Al Furjan" at bounding box center [89, 119] width 32 height 11
click at [80, 116] on input "Al Furjan" at bounding box center [77, 118] width 5 height 5
click at [93, 124] on label "JVT New- Until August" at bounding box center [101, 129] width 57 height 11
click at [80, 126] on input "JVT New- Until August" at bounding box center [77, 128] width 5 height 5
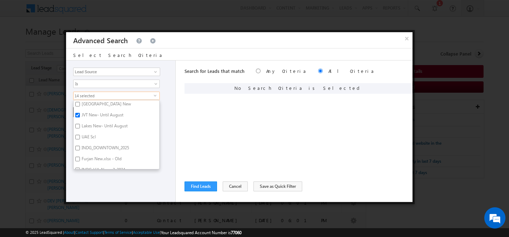
scroll to position [638, 0]
click at [93, 131] on label "UAE Scl" at bounding box center [87, 136] width 29 height 11
click at [80, 134] on input "UAE Scl" at bounding box center [77, 136] width 5 height 5
click at [93, 137] on label "Furjan New.xlsx - Old" at bounding box center [100, 142] width 55 height 11
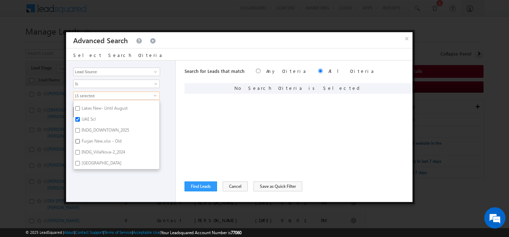
click at [80, 139] on input "Furjan New.xlsx - Old" at bounding box center [77, 141] width 5 height 5
click at [94, 148] on label "INDG_VillaNova-2_2024" at bounding box center [102, 153] width 59 height 11
click at [80, 150] on input "INDG_VillaNova-2_2024" at bounding box center [77, 152] width 5 height 5
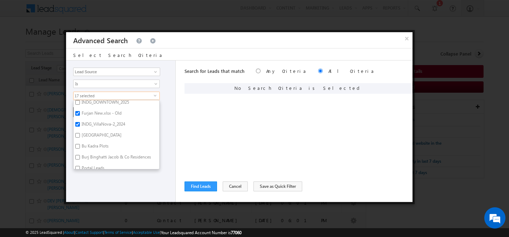
click at [94, 131] on label "[GEOGRAPHIC_DATA]" at bounding box center [100, 136] width 55 height 11
click at [80, 133] on input "[GEOGRAPHIC_DATA]" at bounding box center [77, 135] width 5 height 5
click at [87, 130] on label "DCLR" at bounding box center [85, 135] width 25 height 11
click at [80, 132] on input "DCLR" at bounding box center [77, 134] width 5 height 5
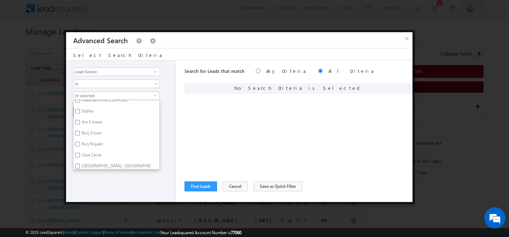
scroll to position [773, 0]
click at [87, 128] on label "Burj Crown" at bounding box center [91, 133] width 36 height 11
click at [80, 130] on input "Burj Crown" at bounding box center [77, 132] width 5 height 5
click at [87, 128] on label "Burj Crown" at bounding box center [91, 133] width 36 height 11
click at [80, 130] on input "Burj Crown" at bounding box center [77, 132] width 5 height 5
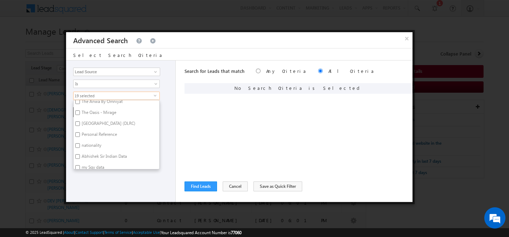
scroll to position [968, 0]
click at [97, 116] on label "[GEOGRAPHIC_DATA] (DLRC)" at bounding box center [107, 121] width 69 height 11
click at [80, 118] on input "[GEOGRAPHIC_DATA] (DLRC)" at bounding box center [77, 120] width 5 height 5
click at [97, 113] on label "nationality" at bounding box center [90, 115] width 35 height 11
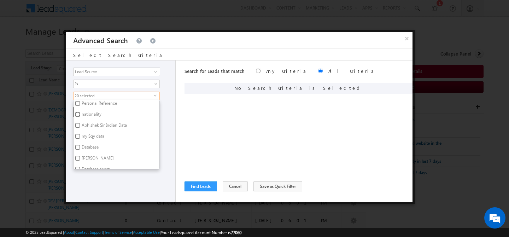
click at [80, 113] on input "nationality" at bounding box center [77, 114] width 5 height 5
click at [97, 124] on label "Abhishek Sir Indian Data" at bounding box center [103, 126] width 60 height 11
click at [80, 124] on input "Abhishek Sir Indian Data" at bounding box center [77, 125] width 5 height 5
click at [98, 152] on label "INDG_JVC_2025" at bounding box center [94, 156] width 43 height 11
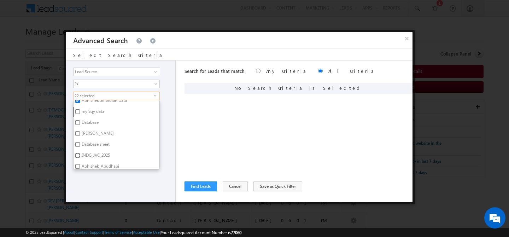
click at [80, 153] on input "INDG_JVC_2025" at bounding box center [77, 155] width 5 height 5
click at [101, 178] on div "Opportunity Type Lead Activity Task Sales Group Prospect Id Address 1 Address 2…" at bounding box center [121, 130] width 110 height 141
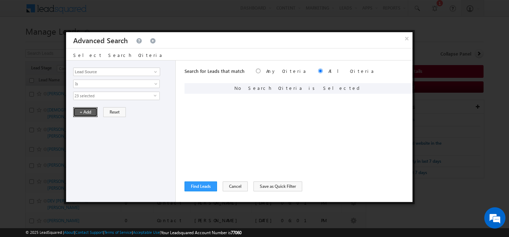
click at [84, 114] on button "+ Add" at bounding box center [85, 112] width 24 height 10
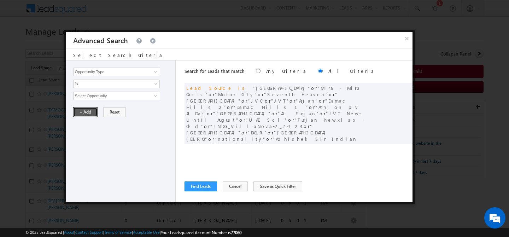
click at [84, 114] on button "+ Add" at bounding box center [85, 112] width 24 height 10
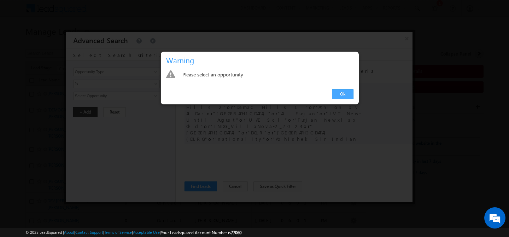
click at [336, 95] on link "Ok" at bounding box center [343, 94] width 22 height 10
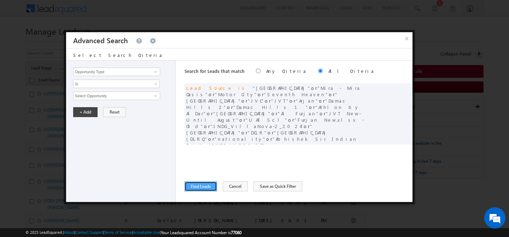
click at [196, 188] on button "Find Leads" at bounding box center [200, 186] width 33 height 10
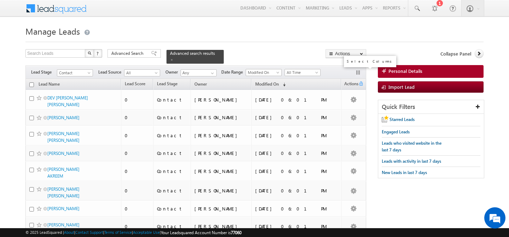
click at [359, 72] on button "button" at bounding box center [358, 73] width 7 height 7
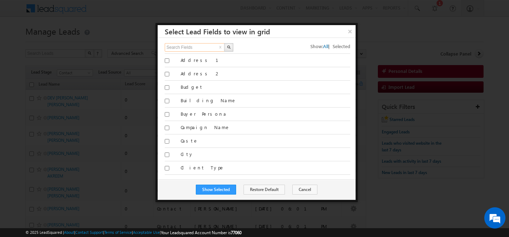
click at [200, 48] on input "Search Fields" at bounding box center [195, 47] width 60 height 8
click at [350, 33] on button "×" at bounding box center [350, 31] width 12 height 12
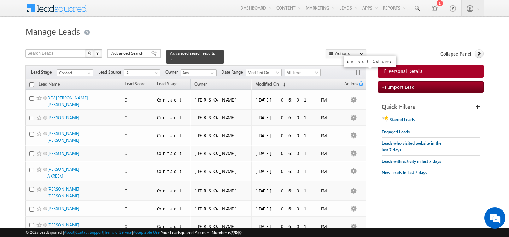
click at [359, 73] on button "button" at bounding box center [358, 73] width 7 height 7
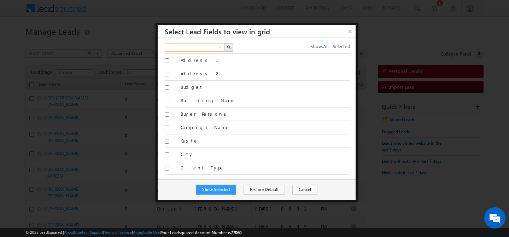
click at [188, 46] on input "text" at bounding box center [195, 47] width 60 height 8
click at [228, 47] on img "button" at bounding box center [229, 47] width 4 height 4
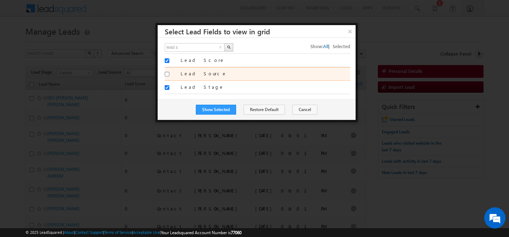
click at [166, 71] on div at bounding box center [170, 75] width 11 height 10
click at [165, 73] on input "Lead Source" at bounding box center [167, 74] width 5 height 5
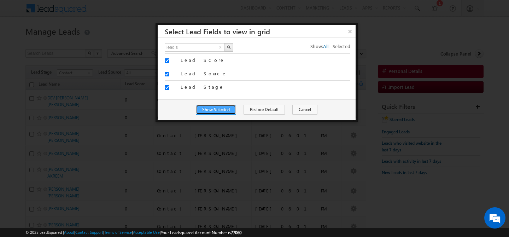
click at [206, 108] on button "Show Selected" at bounding box center [216, 110] width 40 height 10
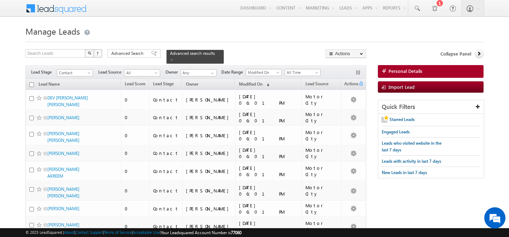
click at [201, 76] on div "Filters Lead Stage All Contact Prospect Qualified Meeting Sale Done Not Interes…" at bounding box center [195, 71] width 341 height 13
click at [210, 73] on span at bounding box center [212, 73] width 6 height 6
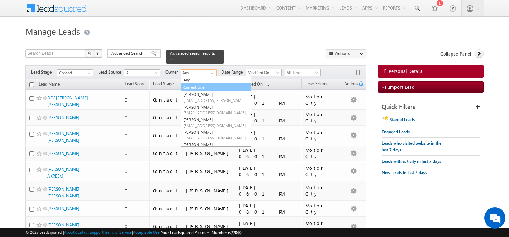
click at [205, 84] on link "Current User" at bounding box center [216, 87] width 71 height 8
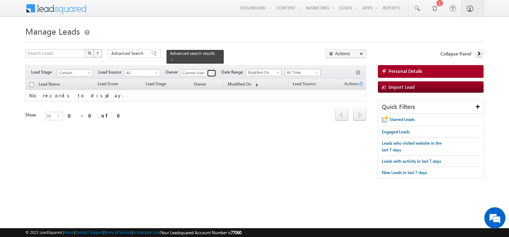
click at [211, 72] on span at bounding box center [212, 73] width 6 height 6
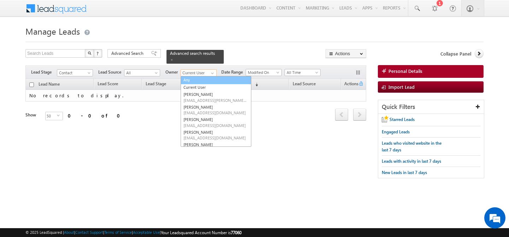
click at [206, 81] on link "Any" at bounding box center [216, 80] width 71 height 8
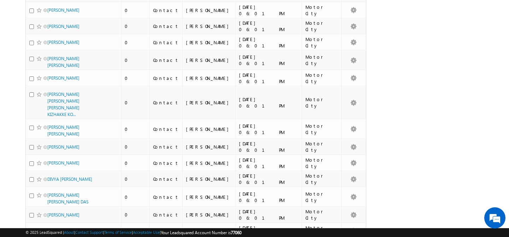
scroll to position [809, 0]
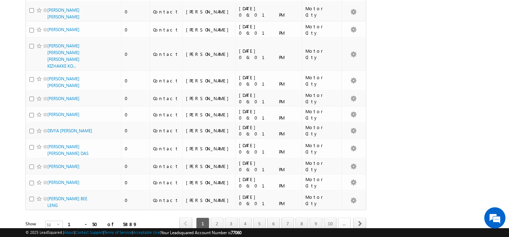
click at [340, 217] on link "..." at bounding box center [344, 223] width 13 height 12
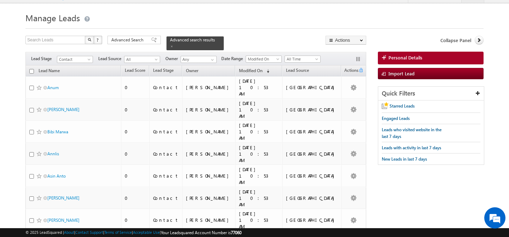
scroll to position [0, 0]
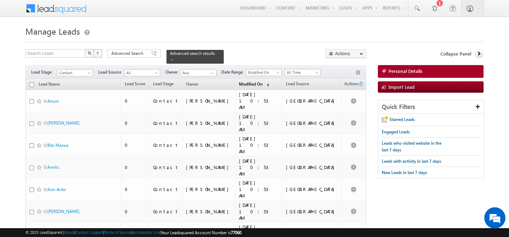
click at [254, 86] on span "Modified On" at bounding box center [251, 83] width 24 height 5
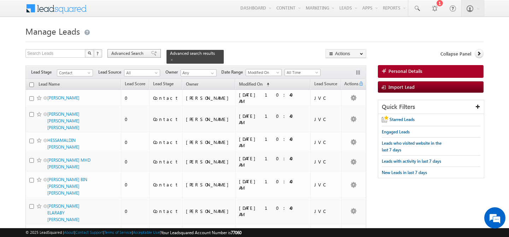
click at [126, 50] on div "Advanced Search" at bounding box center [133, 53] width 53 height 8
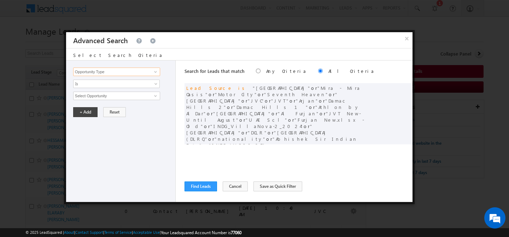
click at [125, 73] on input "Opportunity Type" at bounding box center [116, 71] width 87 height 8
click at [119, 81] on link "Lead Activity" at bounding box center [116, 80] width 87 height 8
click at [119, 81] on span "Is" at bounding box center [111, 84] width 77 height 6
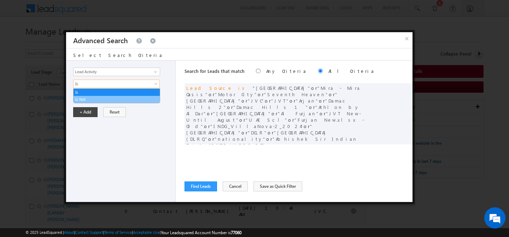
click at [114, 97] on link "Is Not" at bounding box center [116, 99] width 86 height 6
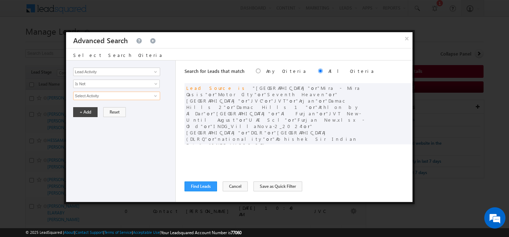
click at [114, 97] on input "Select Activity" at bounding box center [116, 95] width 87 height 8
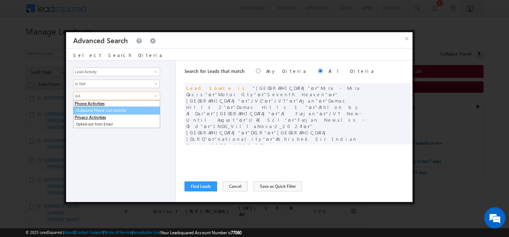
click at [127, 110] on link "Outbound Phone Call Activity" at bounding box center [116, 110] width 87 height 8
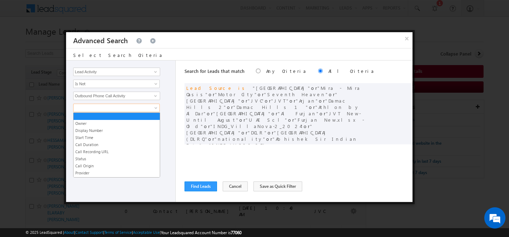
click at [99, 111] on span at bounding box center [111, 108] width 77 height 6
click at [95, 135] on link "Start Time" at bounding box center [116, 137] width 86 height 6
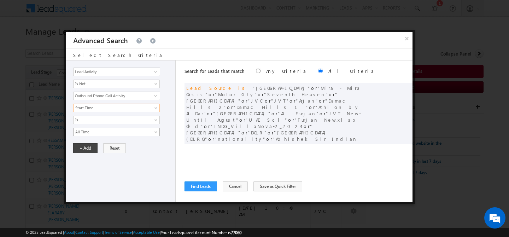
click at [96, 132] on span "All Time" at bounding box center [111, 132] width 77 height 6
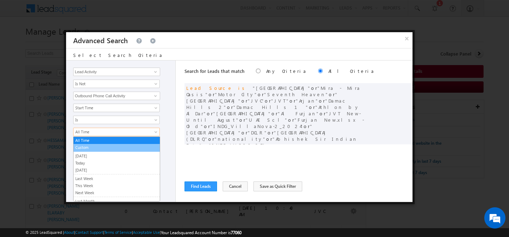
click at [93, 146] on link "Custom" at bounding box center [116, 147] width 86 height 6
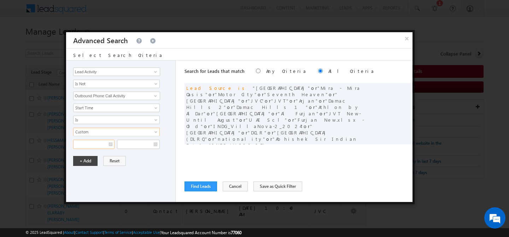
click at [93, 146] on input "text" at bounding box center [93, 144] width 41 height 9
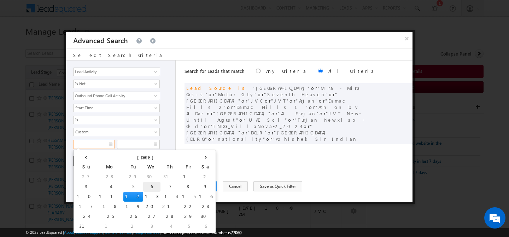
click at [143, 184] on td "6" at bounding box center [151, 187] width 17 height 10
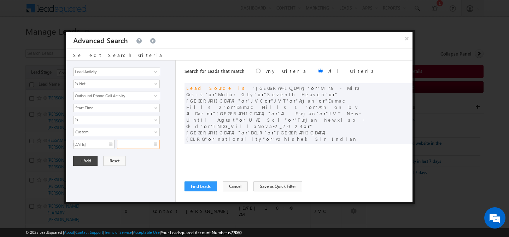
click at [144, 144] on input "text" at bounding box center [138, 144] width 43 height 9
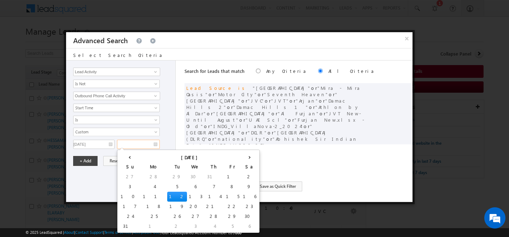
click at [167, 194] on td "12" at bounding box center [177, 196] width 20 height 10
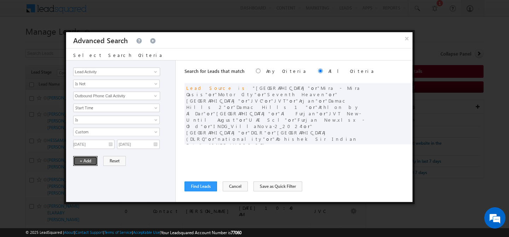
click at [87, 162] on button "+ Add" at bounding box center [85, 161] width 24 height 10
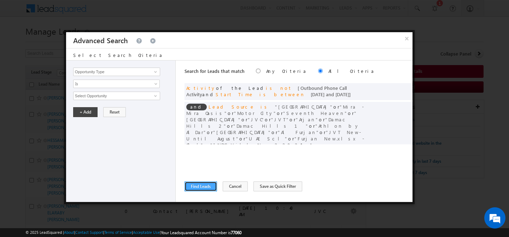
click at [206, 187] on button "Find Leads" at bounding box center [200, 186] width 33 height 10
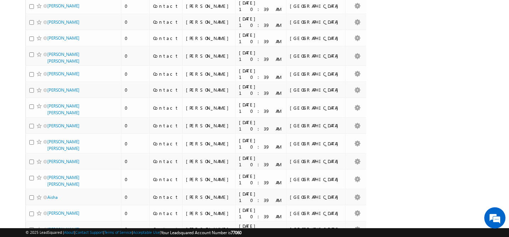
scroll to position [719, 0]
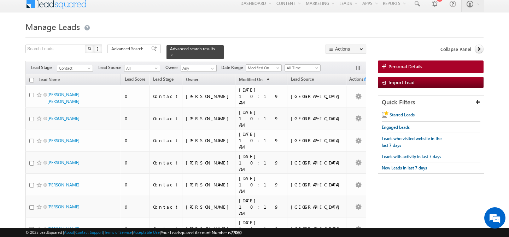
scroll to position [0, 0]
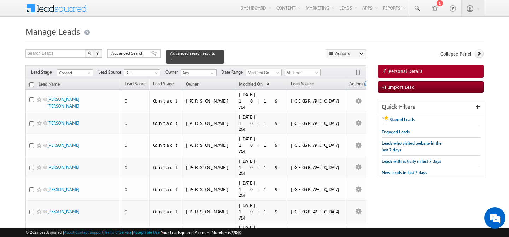
click at [30, 84] on input "checkbox" at bounding box center [31, 84] width 5 height 5
click at [257, 42] on div at bounding box center [254, 39] width 458 height 5
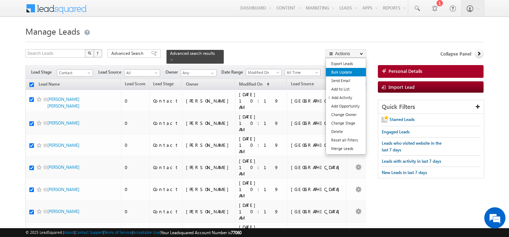
click at [348, 75] on link "Bulk Update" at bounding box center [346, 72] width 40 height 8
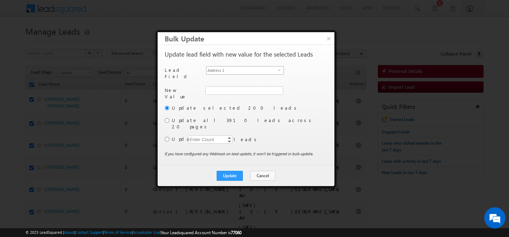
click at [240, 69] on span "Address 1" at bounding box center [241, 70] width 71 height 8
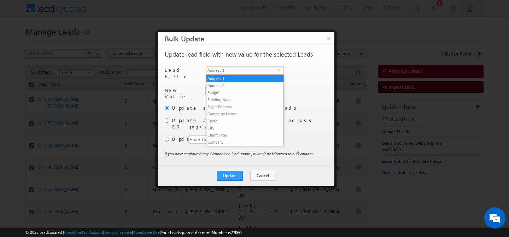
scroll to position [269, 0]
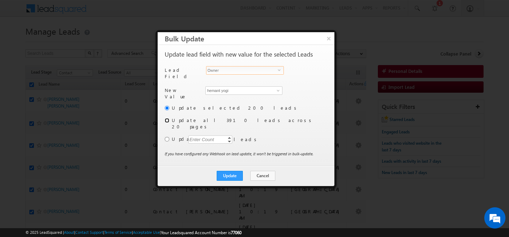
click at [168, 118] on input "radio" at bounding box center [167, 120] width 5 height 5
click at [239, 171] on button "Update" at bounding box center [230, 176] width 26 height 10
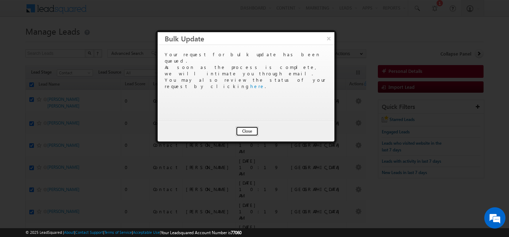
click at [242, 130] on button "Close" at bounding box center [247, 131] width 23 height 10
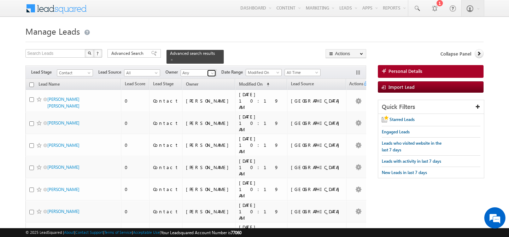
click at [211, 74] on span at bounding box center [212, 73] width 6 height 6
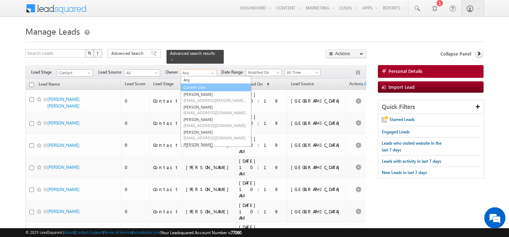
click at [200, 84] on link "Current User" at bounding box center [216, 87] width 71 height 8
type input "Current User"
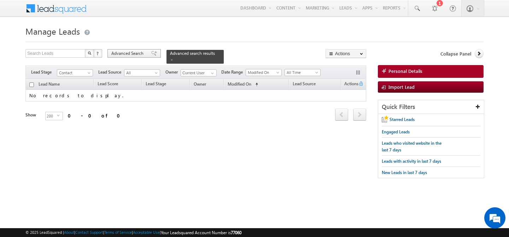
click at [125, 57] on div "Advanced Search" at bounding box center [133, 53] width 53 height 8
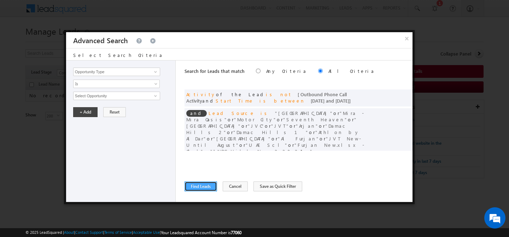
click at [192, 184] on button "Find Leads" at bounding box center [200, 186] width 33 height 10
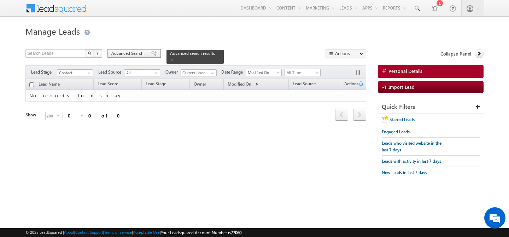
click at [138, 55] on span "Advanced Search" at bounding box center [128, 53] width 34 height 6
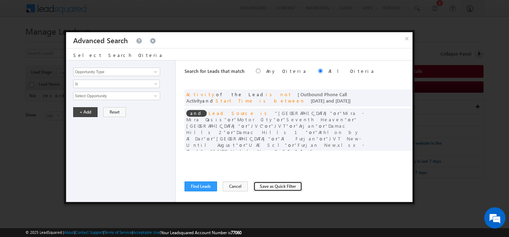
click at [272, 186] on button "Save as Quick Filter" at bounding box center [277, 186] width 49 height 10
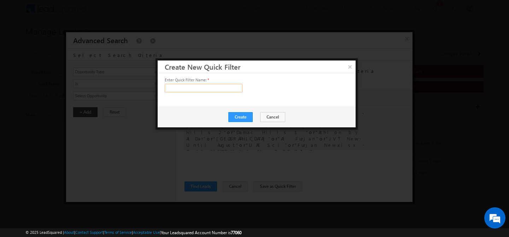
click at [211, 88] on input "text" at bounding box center [204, 88] width 78 height 8
type input "S"
type input "M"
type input "Activation Data"
click at [246, 119] on button "Create" at bounding box center [240, 117] width 24 height 10
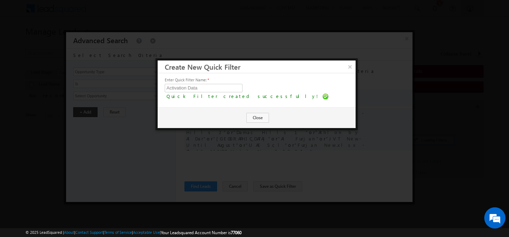
click at [246, 119] on div "Create Close" at bounding box center [257, 117] width 198 height 20
click at [252, 119] on button "Close" at bounding box center [257, 118] width 23 height 10
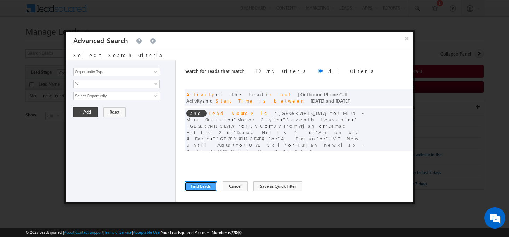
click at [191, 187] on button "Find Leads" at bounding box center [200, 186] width 33 height 10
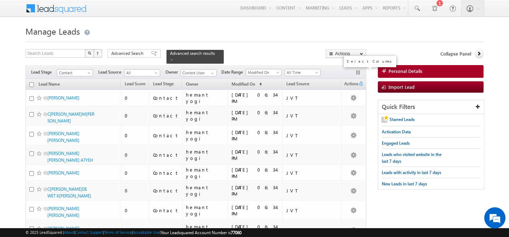
click at [360, 73] on button "button" at bounding box center [358, 73] width 7 height 7
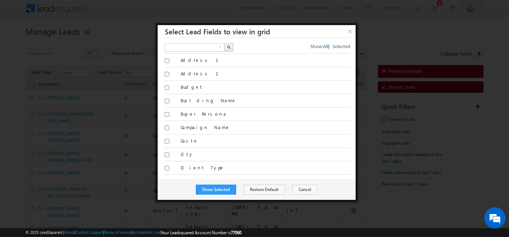
click at [182, 49] on input "text" at bounding box center [195, 47] width 60 height 8
type input "pro"
click at [226, 48] on button "button" at bounding box center [228, 47] width 9 height 8
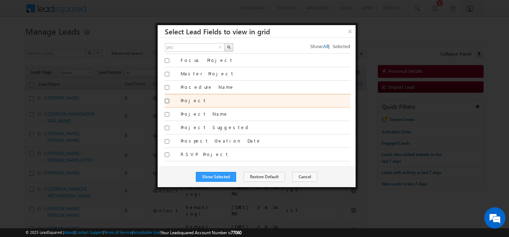
click at [167, 101] on input "Project" at bounding box center [167, 101] width 5 height 5
checkbox input "true"
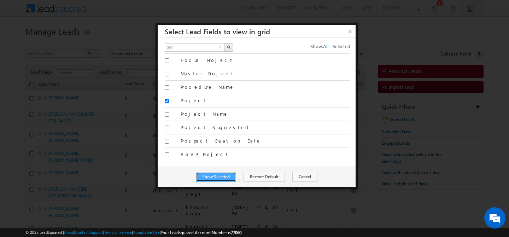
click at [214, 175] on button "Show Selected" at bounding box center [216, 177] width 40 height 10
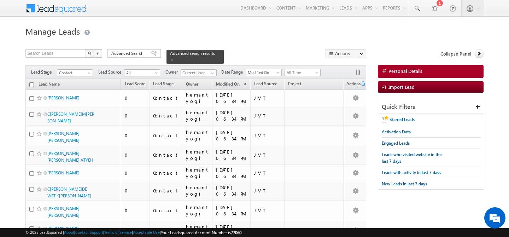
click at [33, 84] on input "checkbox" at bounding box center [31, 84] width 5 height 5
checkbox input "true"
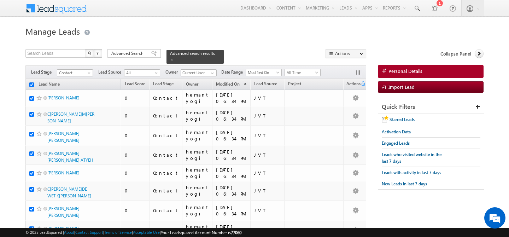
checkbox input "true"
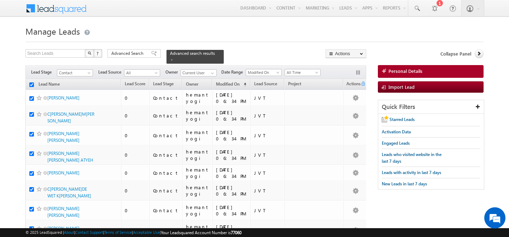
checkbox input "true"
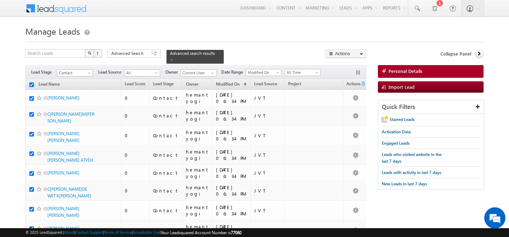
checkbox input "true"
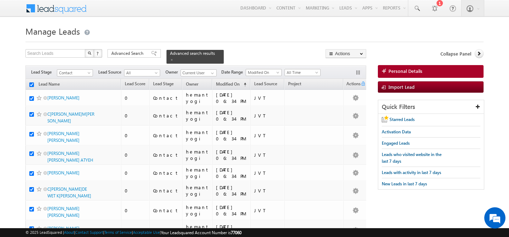
checkbox input "true"
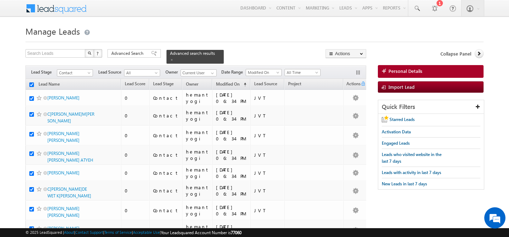
checkbox input "true"
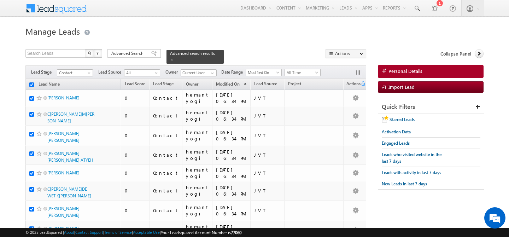
checkbox input "true"
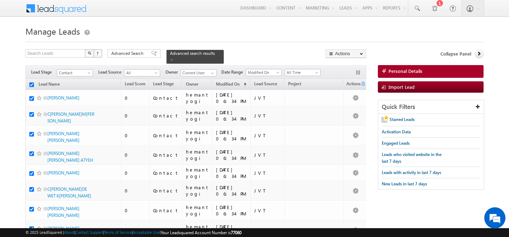
checkbox input "true"
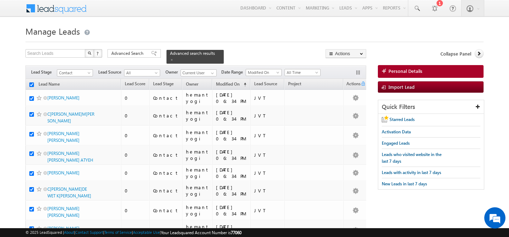
checkbox input "true"
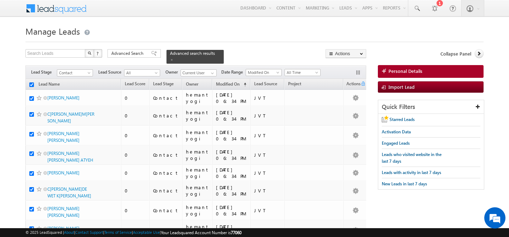
checkbox input "true"
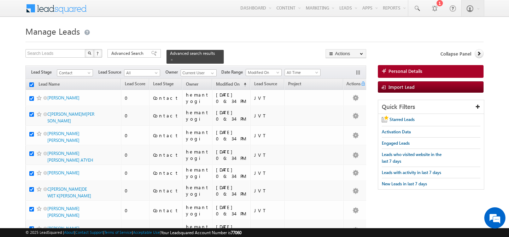
checkbox input "true"
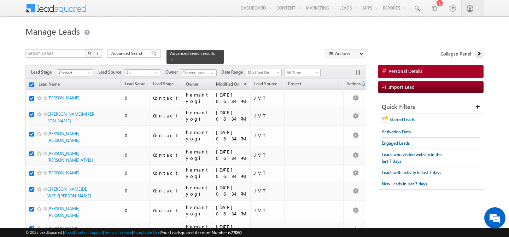
checkbox input "true"
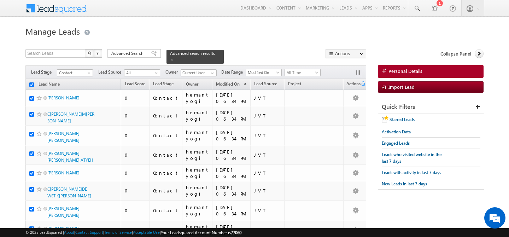
checkbox input "true"
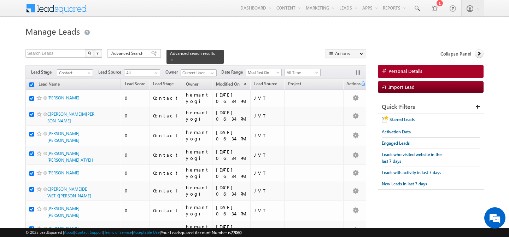
checkbox input "true"
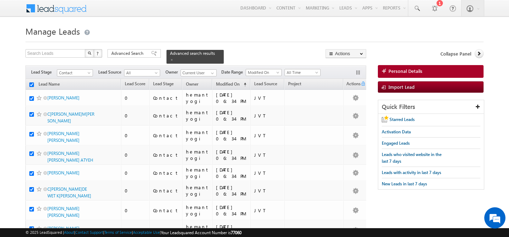
checkbox input "true"
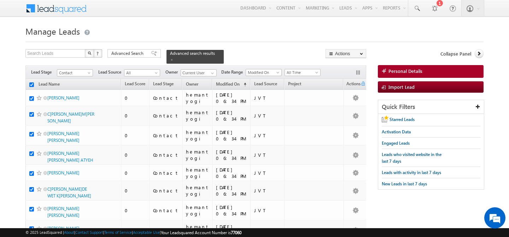
checkbox input "true"
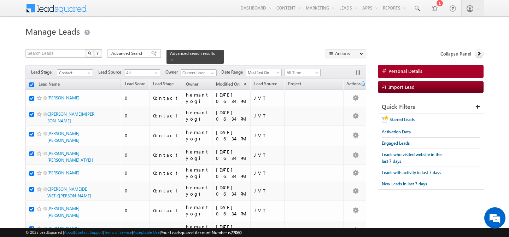
checkbox input "true"
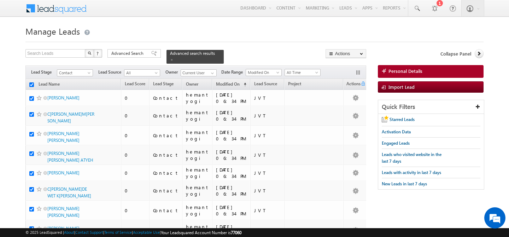
checkbox input "true"
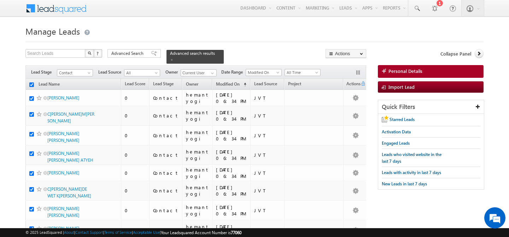
checkbox input "true"
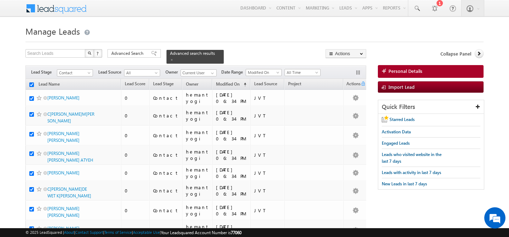
checkbox input "true"
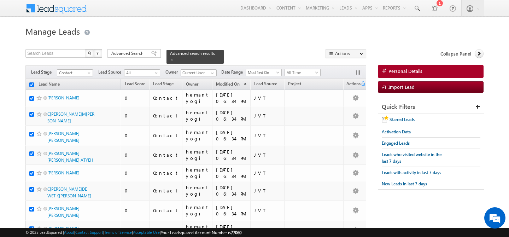
checkbox input "true"
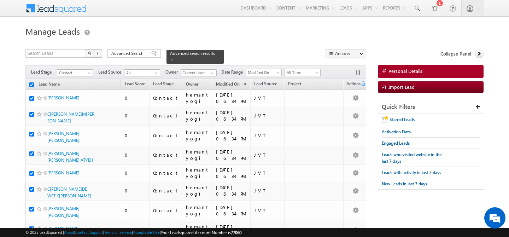
checkbox input "true"
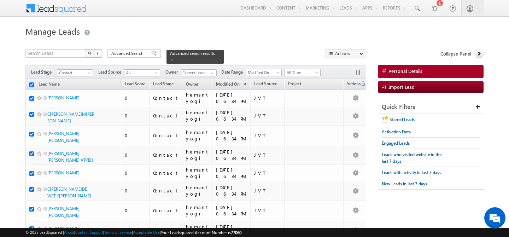
checkbox input "true"
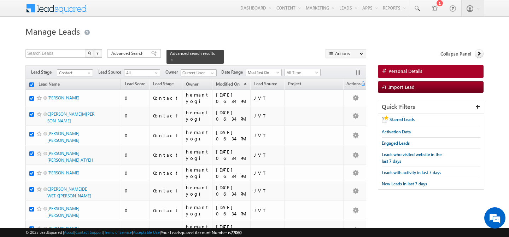
checkbox input "true"
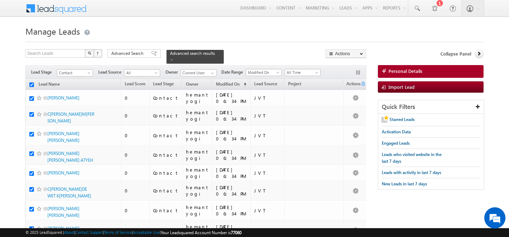
checkbox input "true"
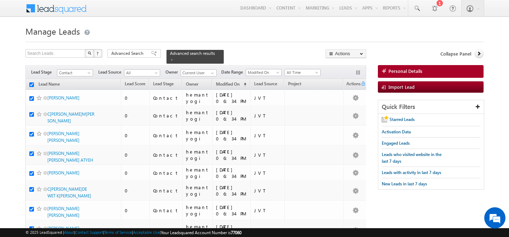
checkbox input "true"
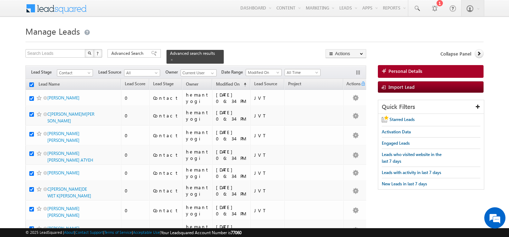
checkbox input "true"
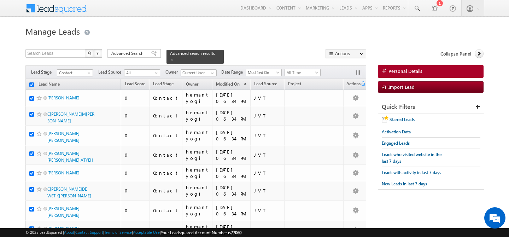
checkbox input "true"
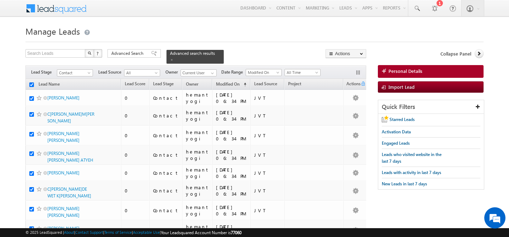
checkbox input "true"
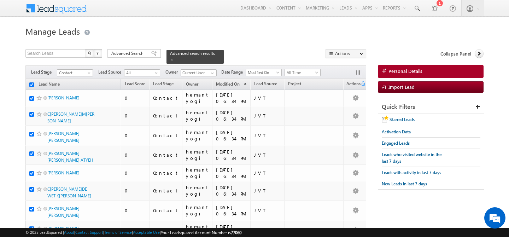
checkbox input "true"
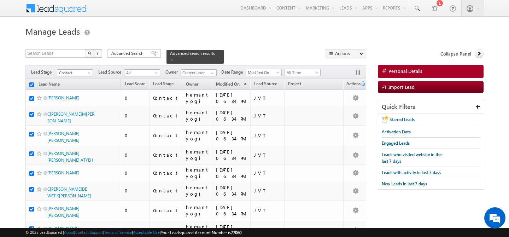
checkbox input "true"
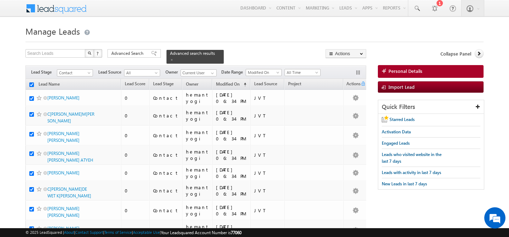
checkbox input "true"
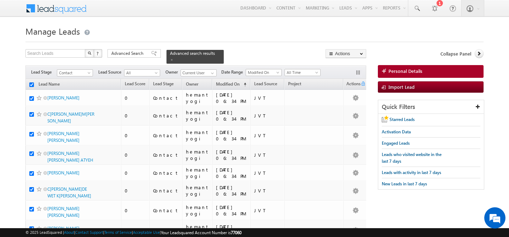
checkbox input "true"
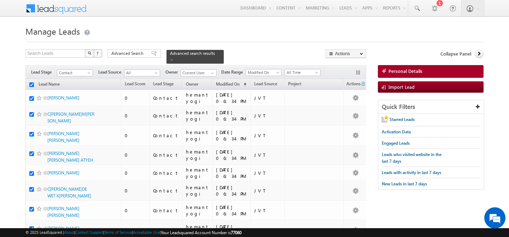
checkbox input "true"
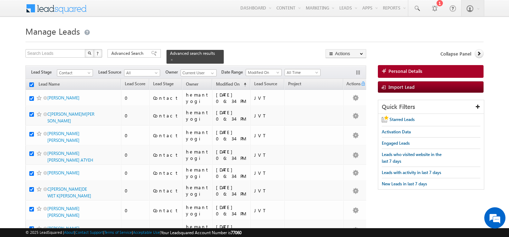
checkbox input "true"
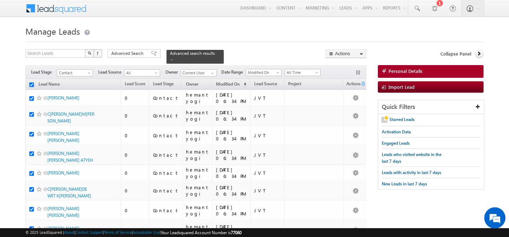
checkbox input "true"
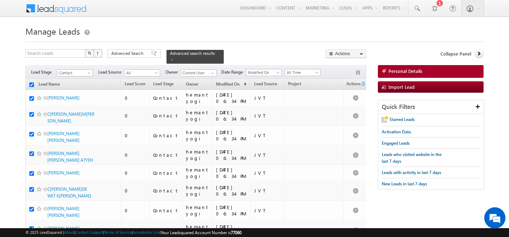
checkbox input "true"
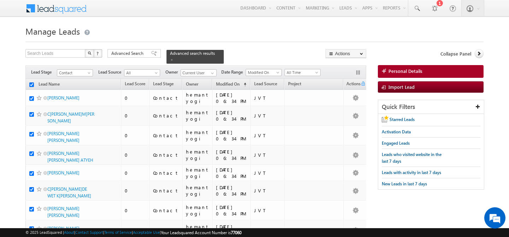
checkbox input "true"
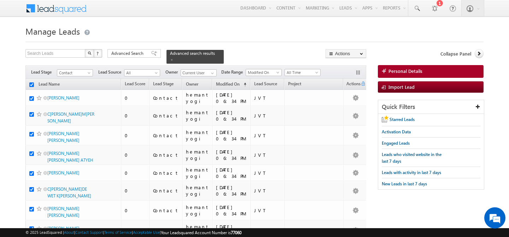
checkbox input "true"
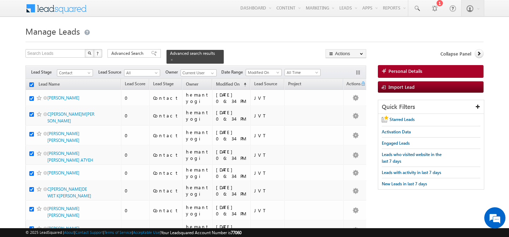
checkbox input "true"
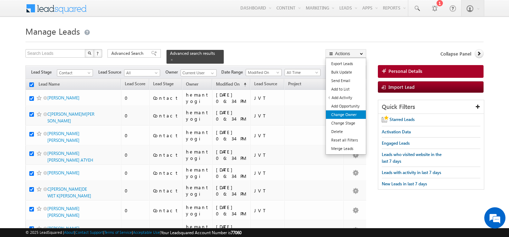
click at [345, 115] on link "Change Owner" at bounding box center [346, 114] width 40 height 8
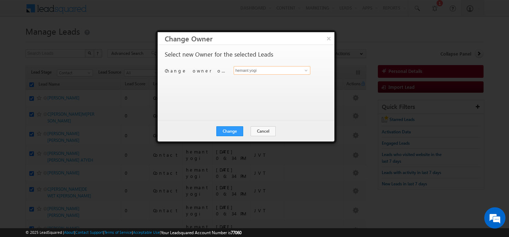
click at [255, 71] on input "hemant yogi" at bounding box center [272, 70] width 77 height 8
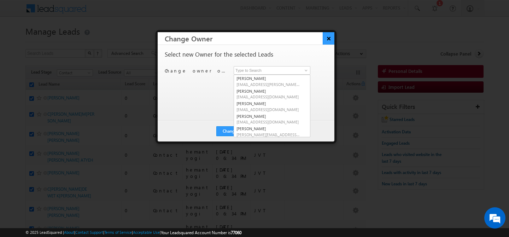
click at [330, 40] on button "×" at bounding box center [329, 38] width 12 height 12
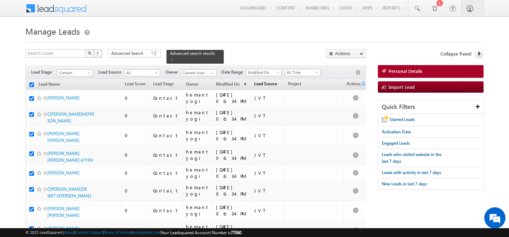
click at [271, 84] on span "Lead Source" at bounding box center [265, 83] width 23 height 5
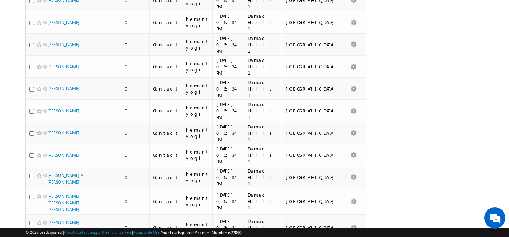
scroll to position [3621, 0]
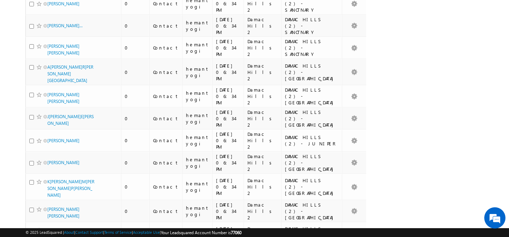
scroll to position [3701, 0]
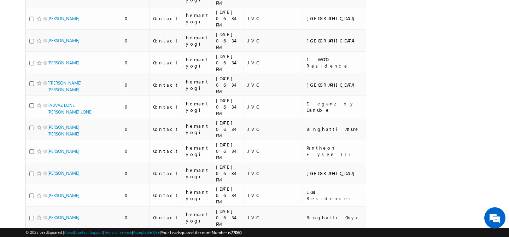
scroll to position [3521, 0]
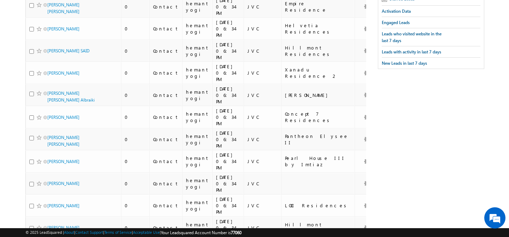
scroll to position [0, 0]
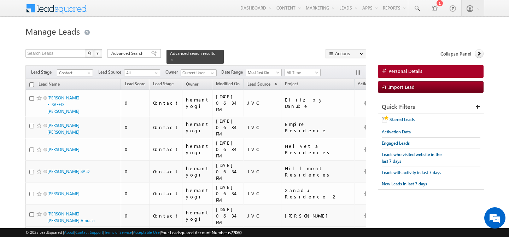
click at [31, 85] on input "checkbox" at bounding box center [31, 84] width 5 height 5
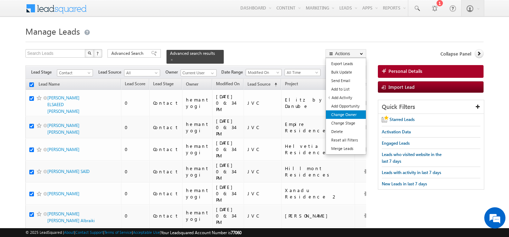
click at [342, 116] on link "Change Owner" at bounding box center [346, 114] width 40 height 8
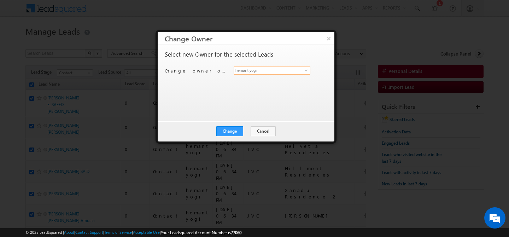
click at [256, 68] on input "hemant yogi" at bounding box center [272, 70] width 77 height 8
click at [257, 82] on span "[PERSON_NAME][EMAIL_ADDRESS][DOMAIN_NAME]" at bounding box center [268, 84] width 64 height 5
click at [230, 131] on button "Change" at bounding box center [229, 131] width 27 height 10
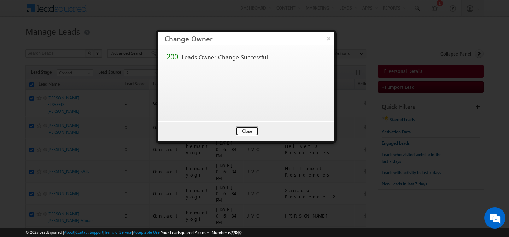
click at [242, 131] on button "Close" at bounding box center [247, 131] width 23 height 10
